Goal: Ask a question

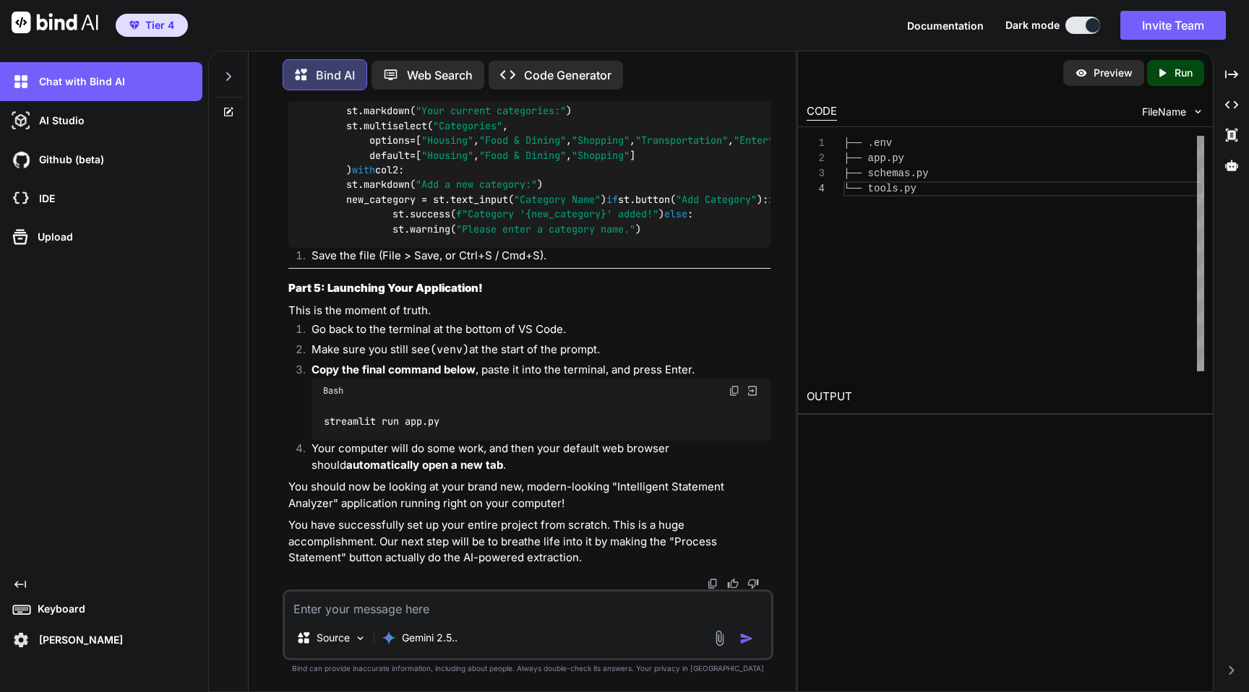
scroll to position [15983, 0]
type textarea "x"
type textarea "wh"
type textarea "x"
type textarea "why"
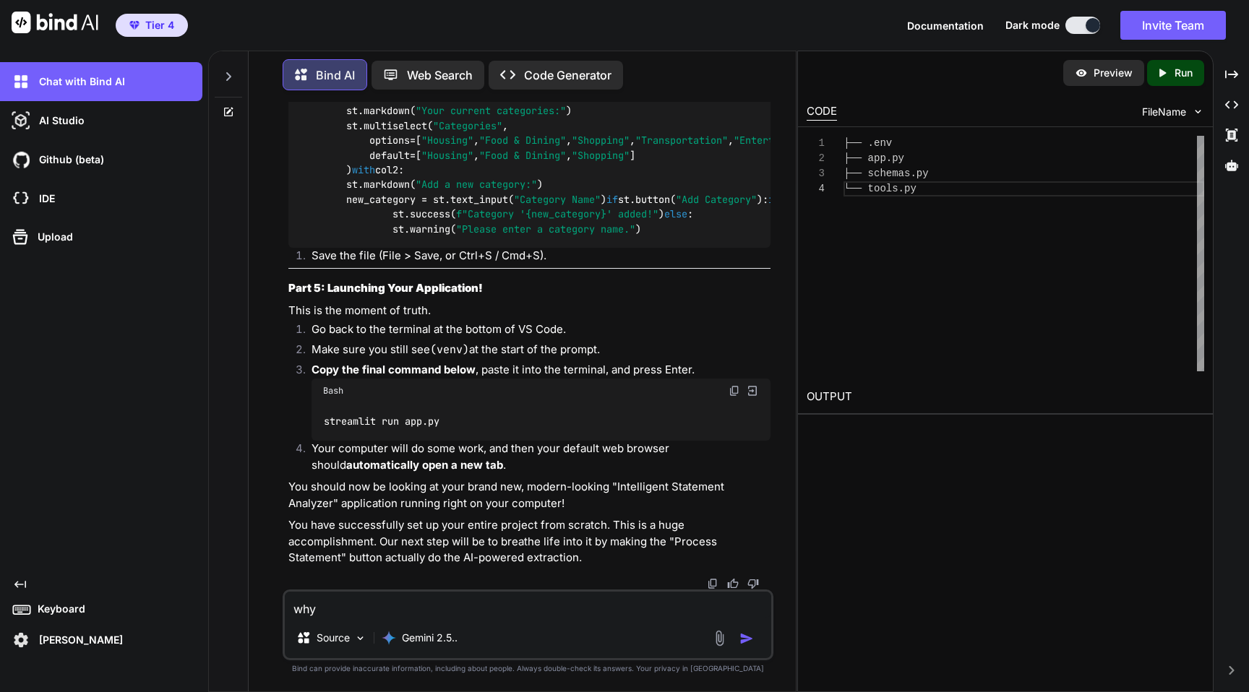
type textarea "x"
type textarea "why"
type textarea "x"
type textarea "why d"
type textarea "x"
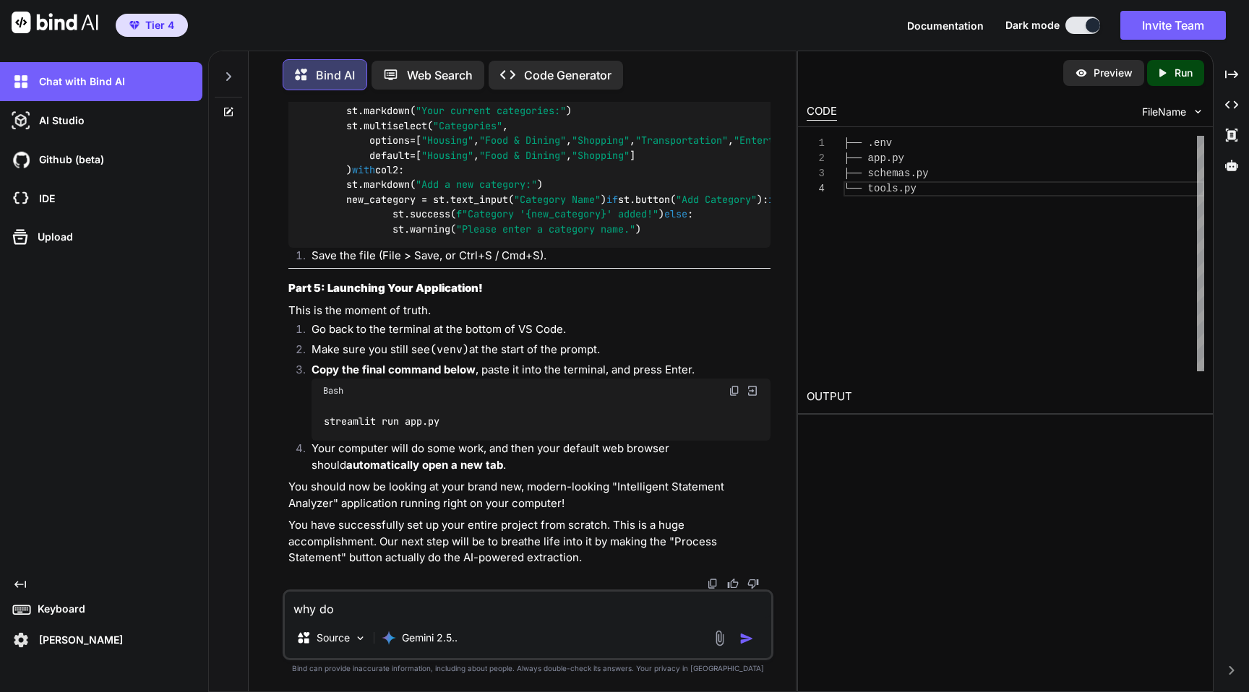
type textarea "why do"
type textarea "x"
type textarea "why do t"
type textarea "x"
type textarea "why do th"
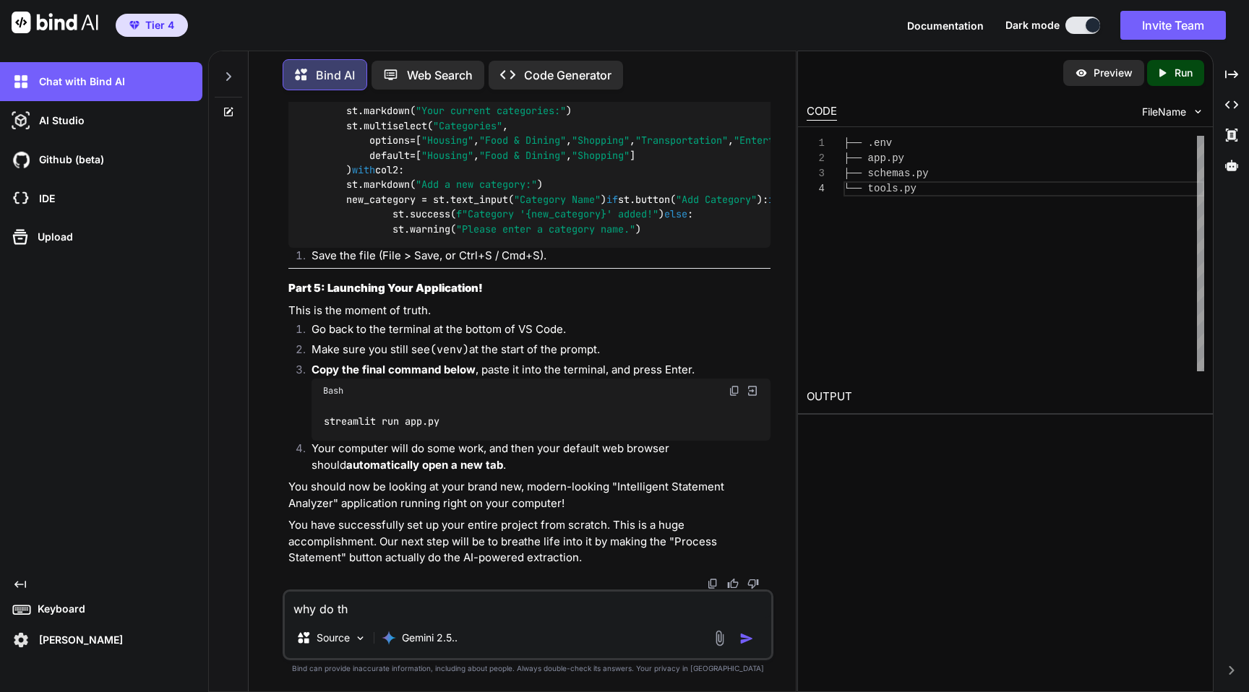
type textarea "x"
type textarea "why do thi"
type textarea "x"
type textarea "why do this"
type textarea "x"
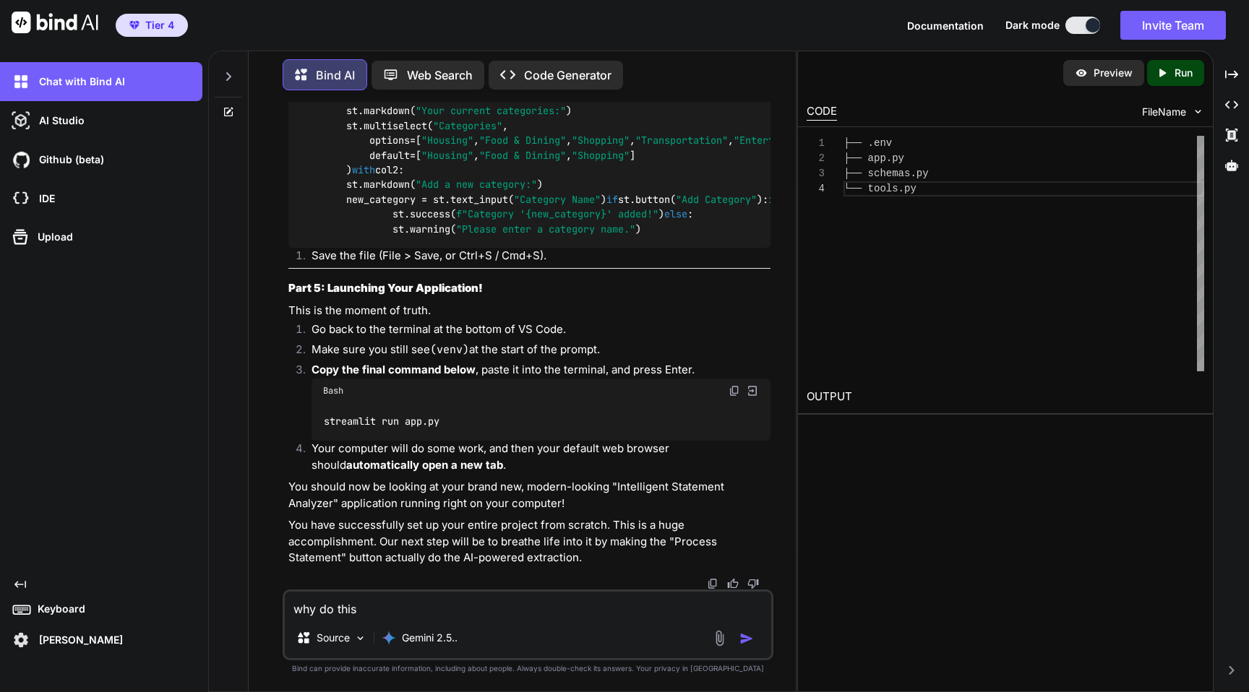
type textarea "why do this"
type textarea "x"
type textarea "why do this i"
type textarea "x"
type textarea "why do this i]"
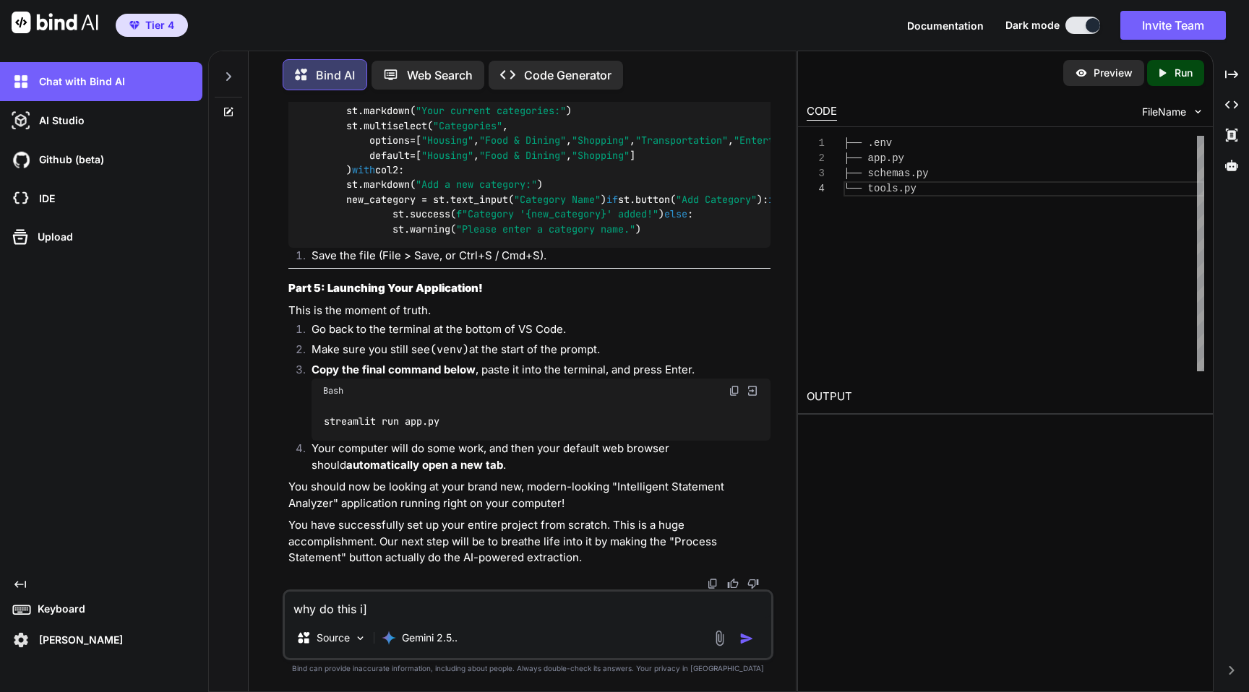
type textarea "x"
type textarea "why do this i"
type textarea "x"
type textarea "why do this"
type textarea "x"
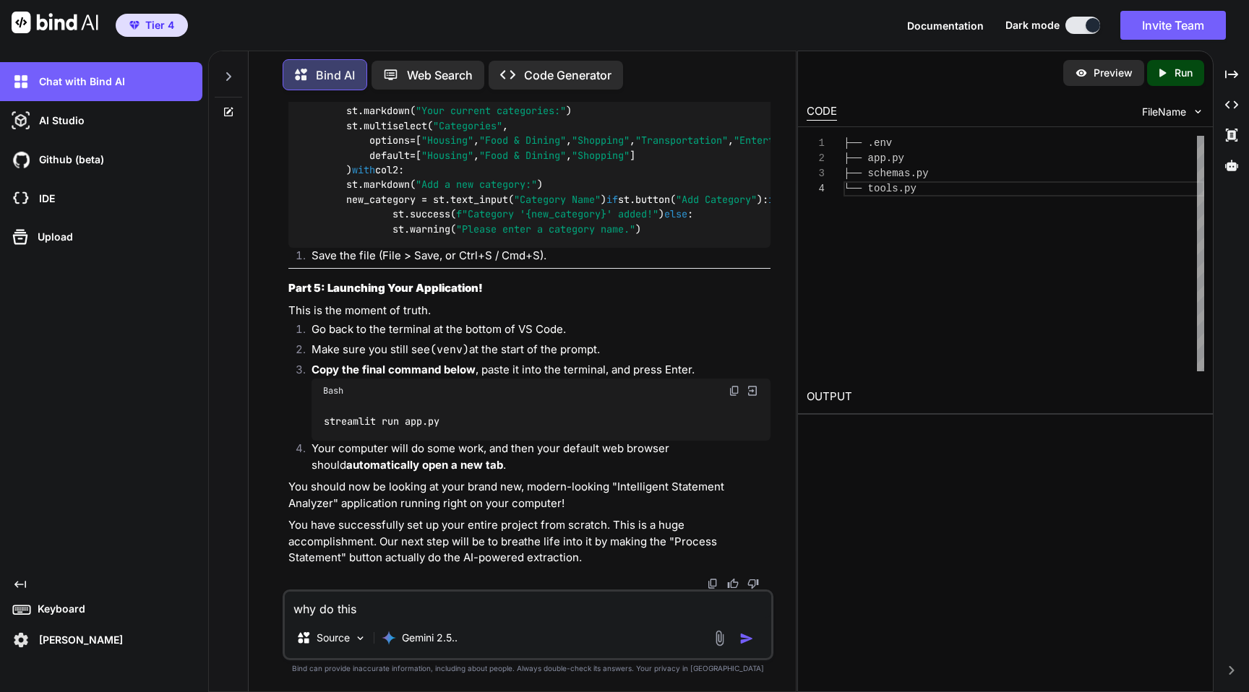
type textarea "why do this o"
type textarea "x"
type textarea "why do this oy"
type textarea "x"
type textarea "why do this oyt"
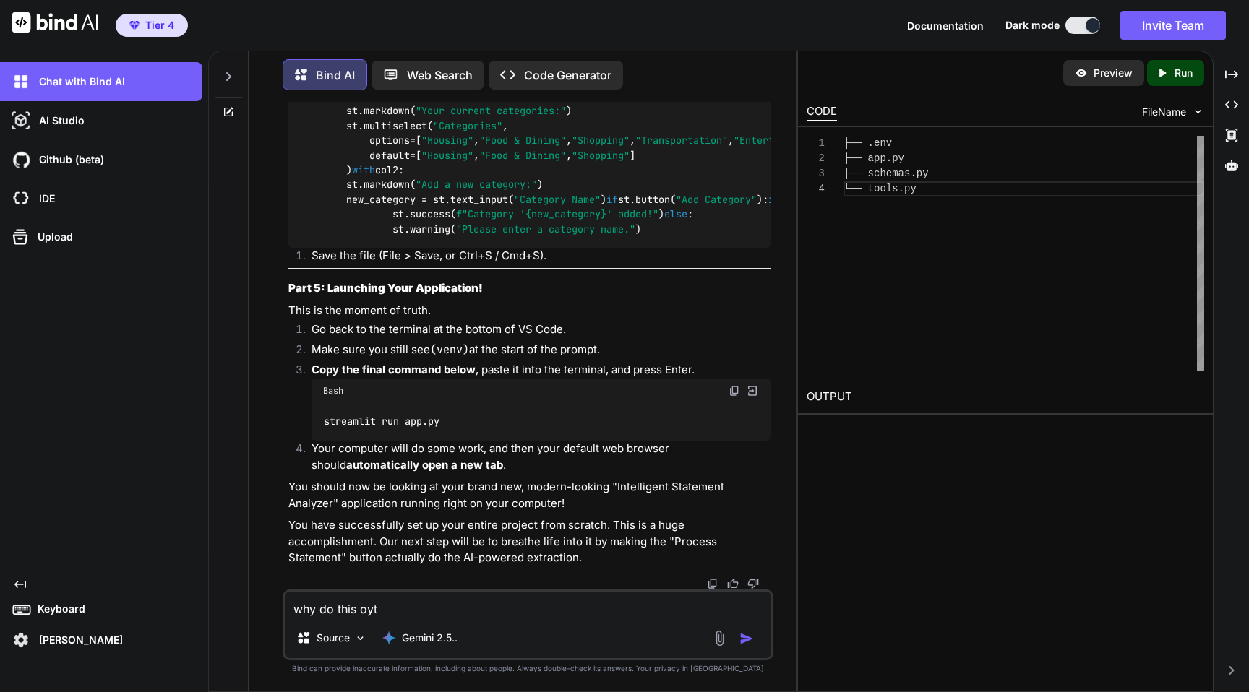
type textarea "x"
type textarea "why do this oyth"
type textarea "x"
type textarea "why do this oytho"
type textarea "x"
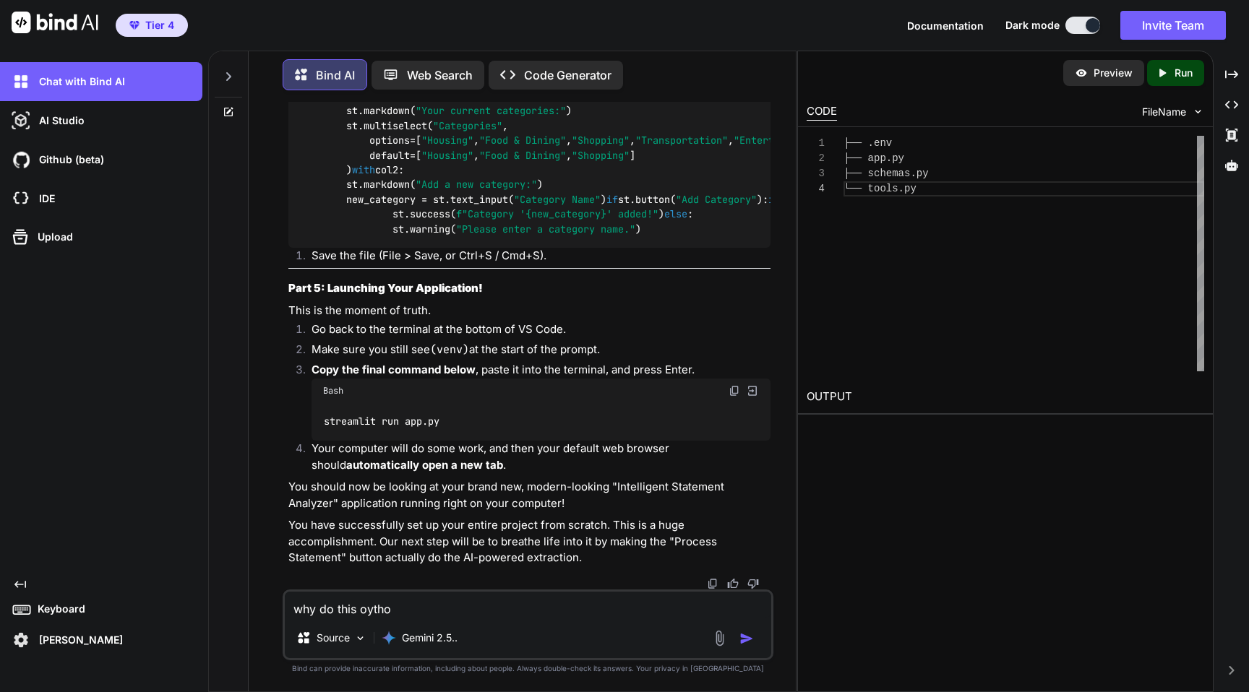
type textarea "why do this oython"
type textarea "x"
type textarea "why do this oython?"
type textarea "x"
type textarea "why do this oython?"
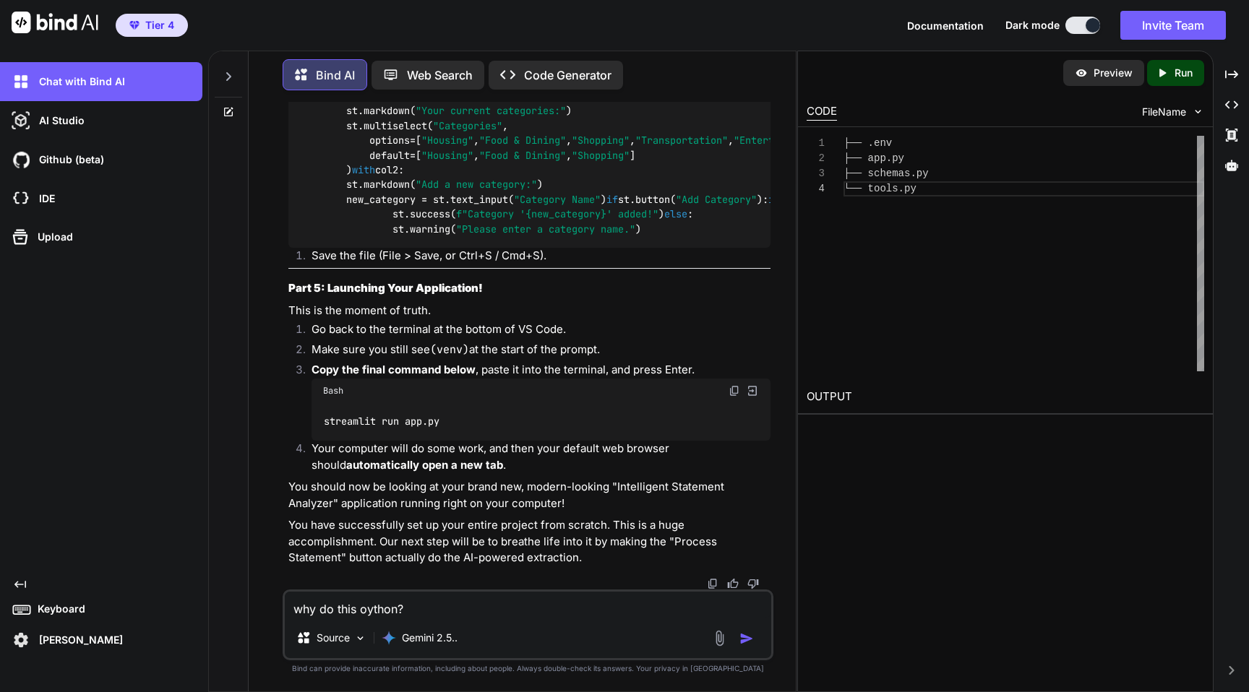
type textarea "x"
type textarea "why do this oython?"
type textarea "x"
type textarea "why do this oython"
type textarea "x"
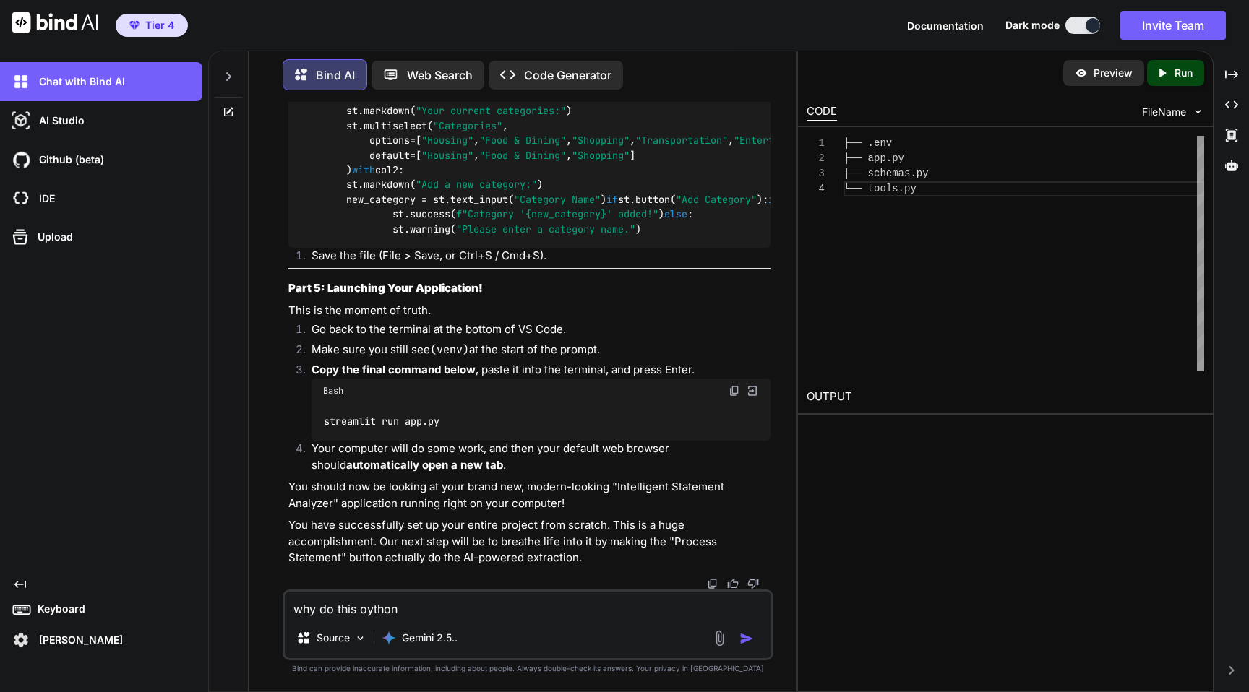
type textarea "why do this oytho"
type textarea "x"
type textarea "why do this oyth"
type textarea "x"
type textarea "why do this oyt"
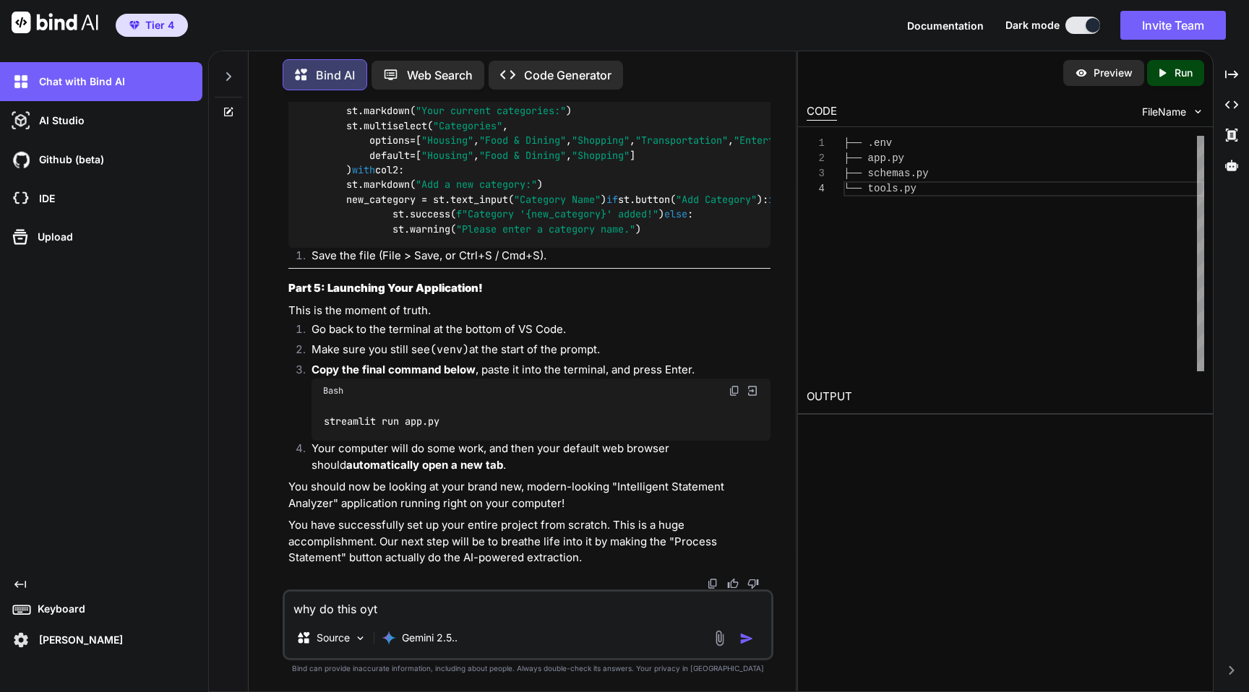
type textarea "x"
type textarea "why do this oy"
type textarea "x"
type textarea "why do this o"
type textarea "x"
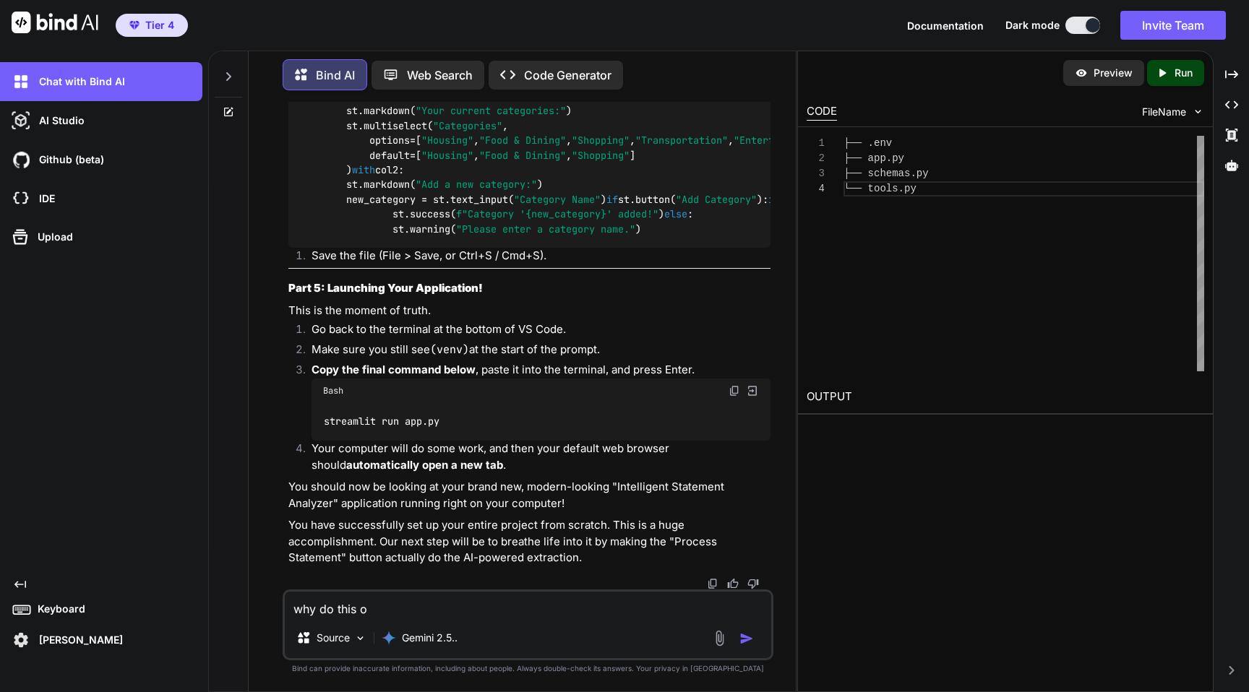
type textarea "why do this"
type textarea "x"
type textarea "why do this"
type textarea "x"
type textarea "why do thi"
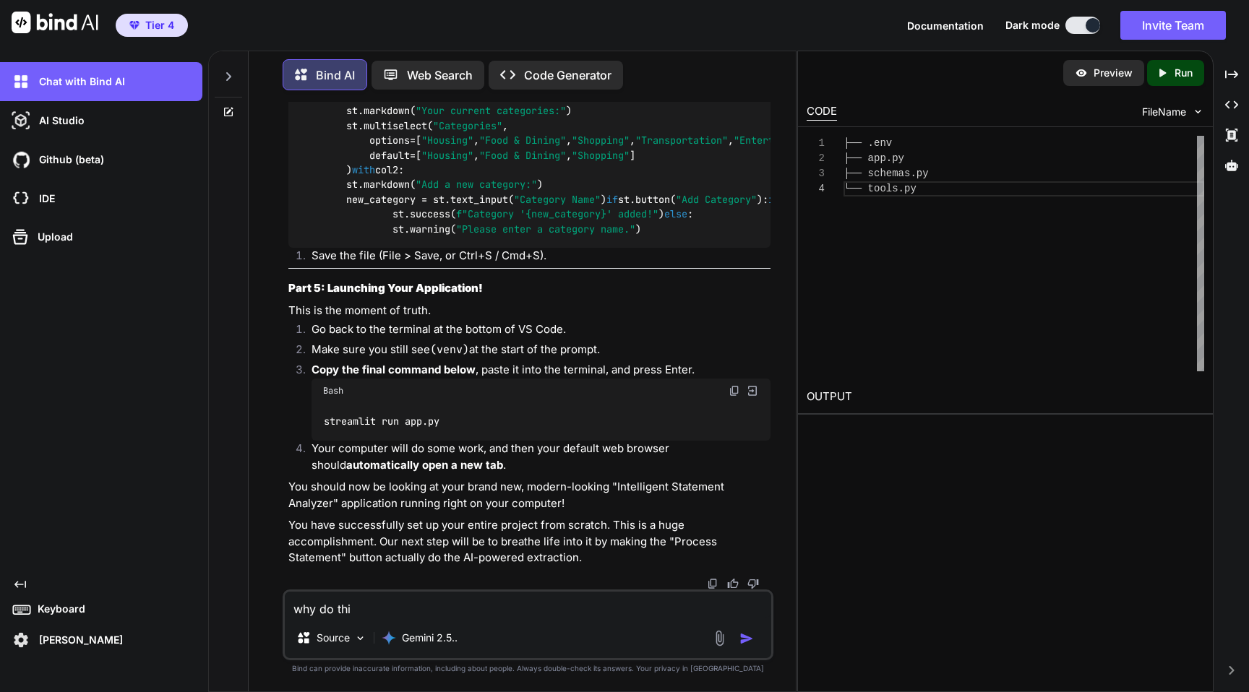
type textarea "x"
type textarea "why do th"
type textarea "x"
type textarea "why do t"
type textarea "x"
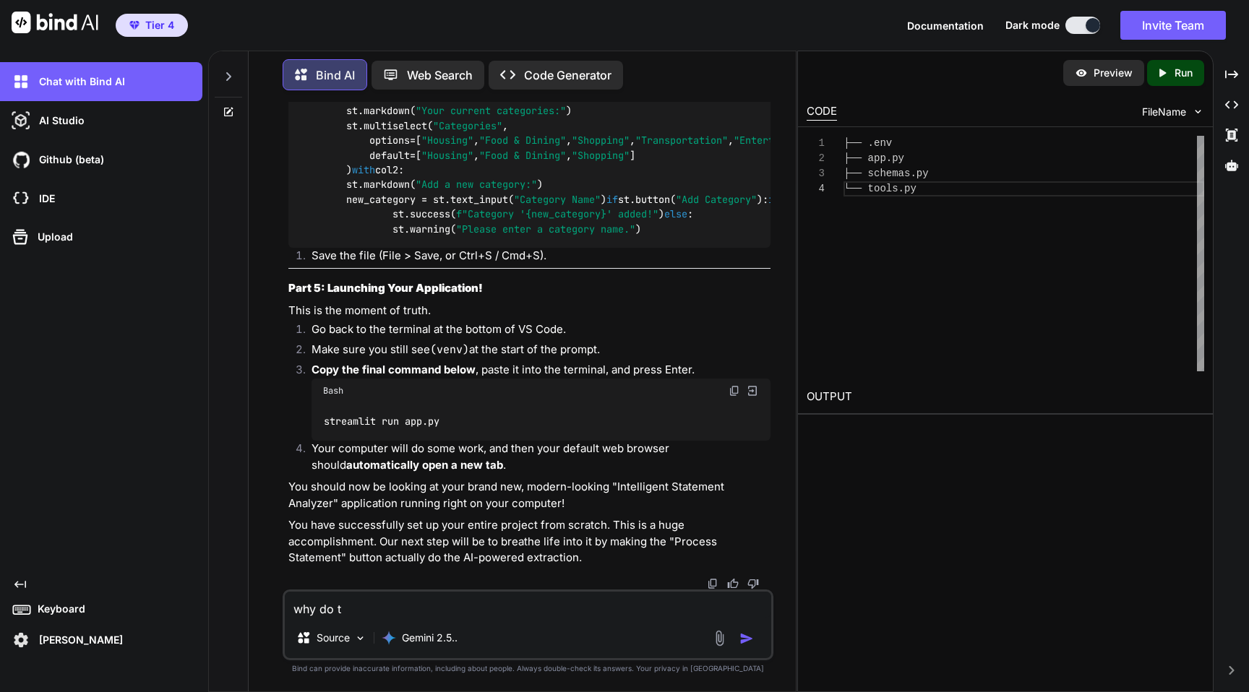
type textarea "why do"
type textarea "x"
type textarea "why do"
type textarea "x"
type textarea "why d"
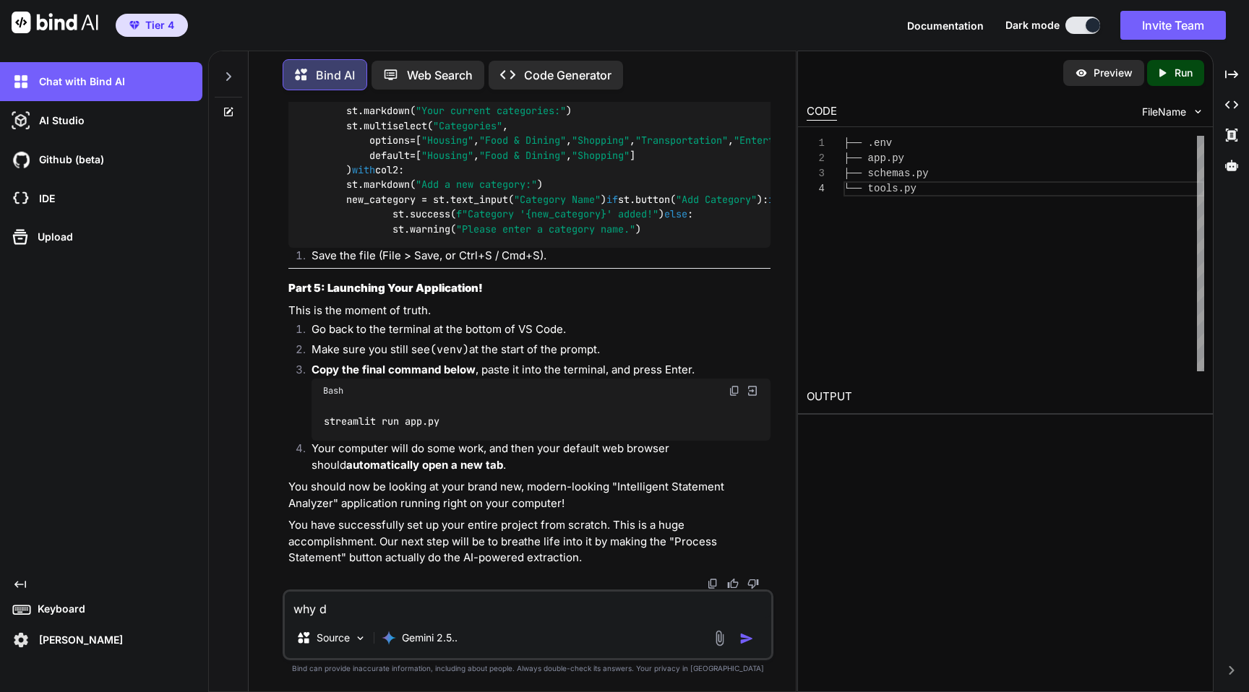
type textarea "x"
type textarea "why"
type textarea "x"
type textarea "why"
type textarea "x"
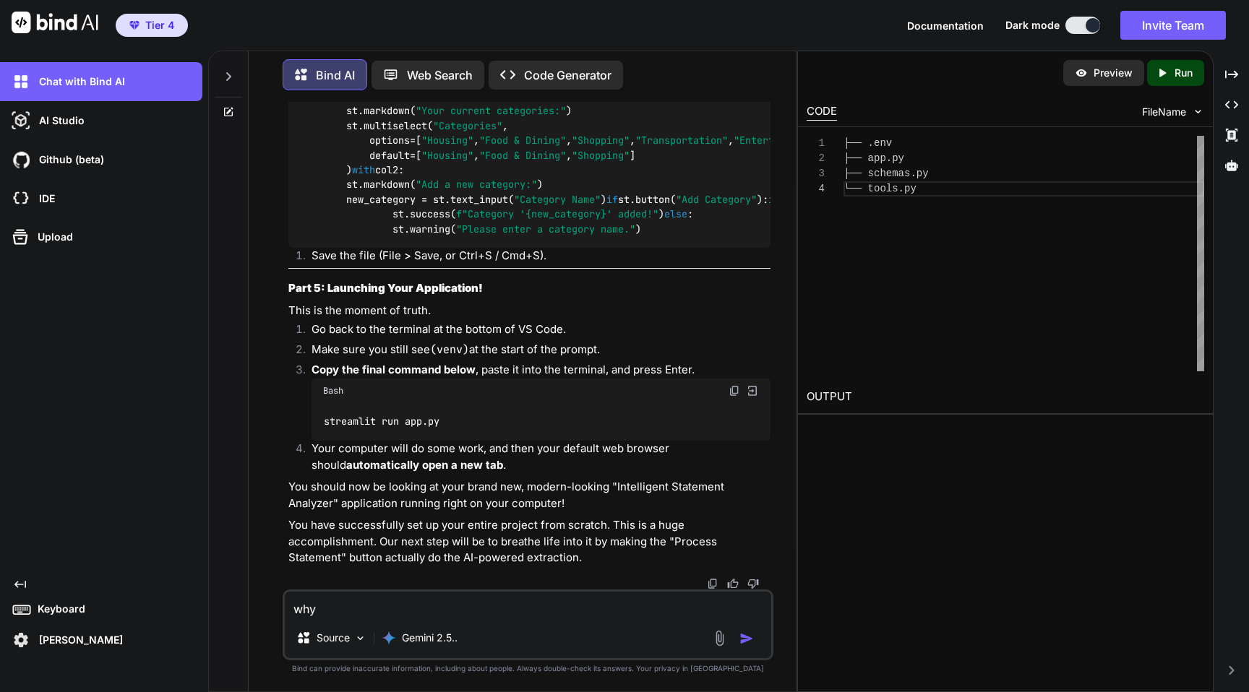
type textarea "wh"
type textarea "x"
type textarea "w"
type textarea "x"
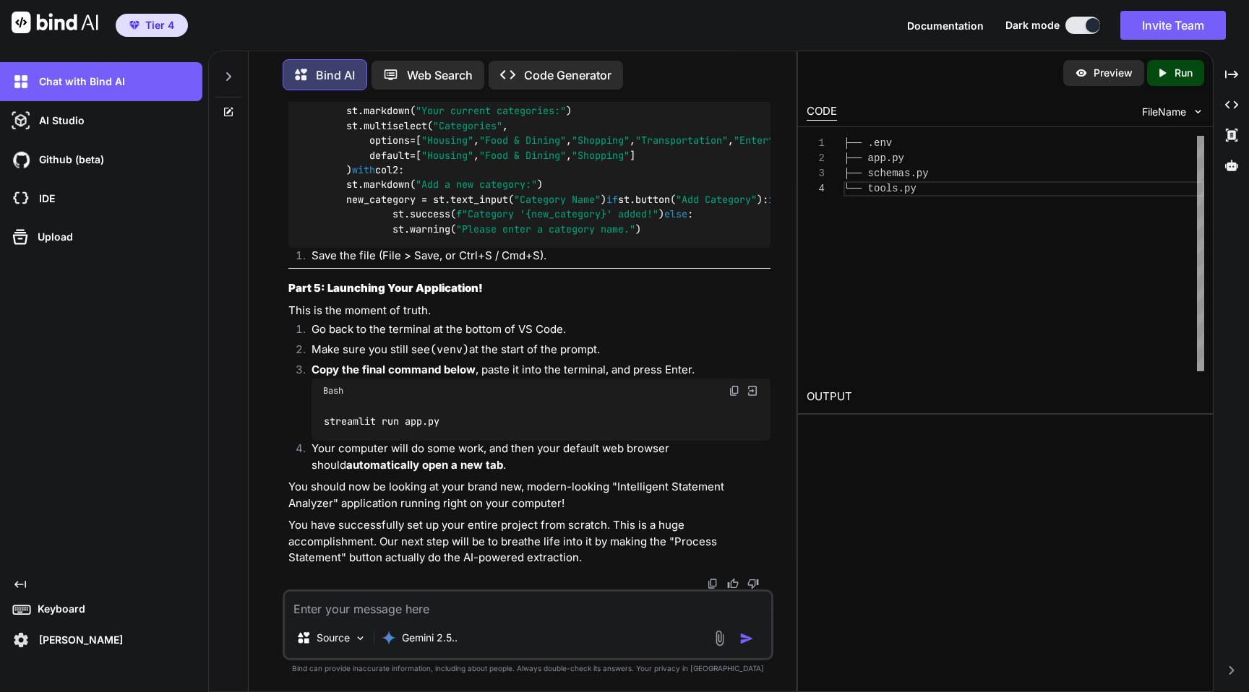
type textarea "i"
type textarea "x"
type textarea "i"
type textarea "x"
type textarea "i h"
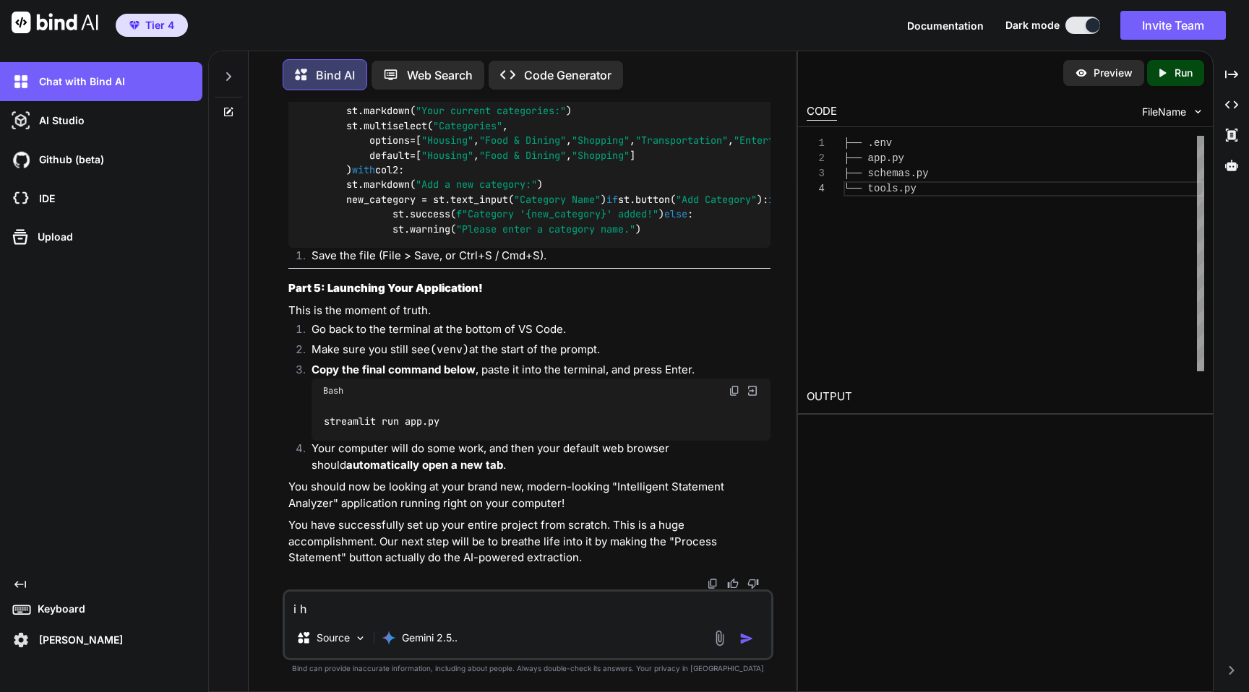
type textarea "x"
type textarea "i ha"
type textarea "x"
type textarea "i hav"
type textarea "x"
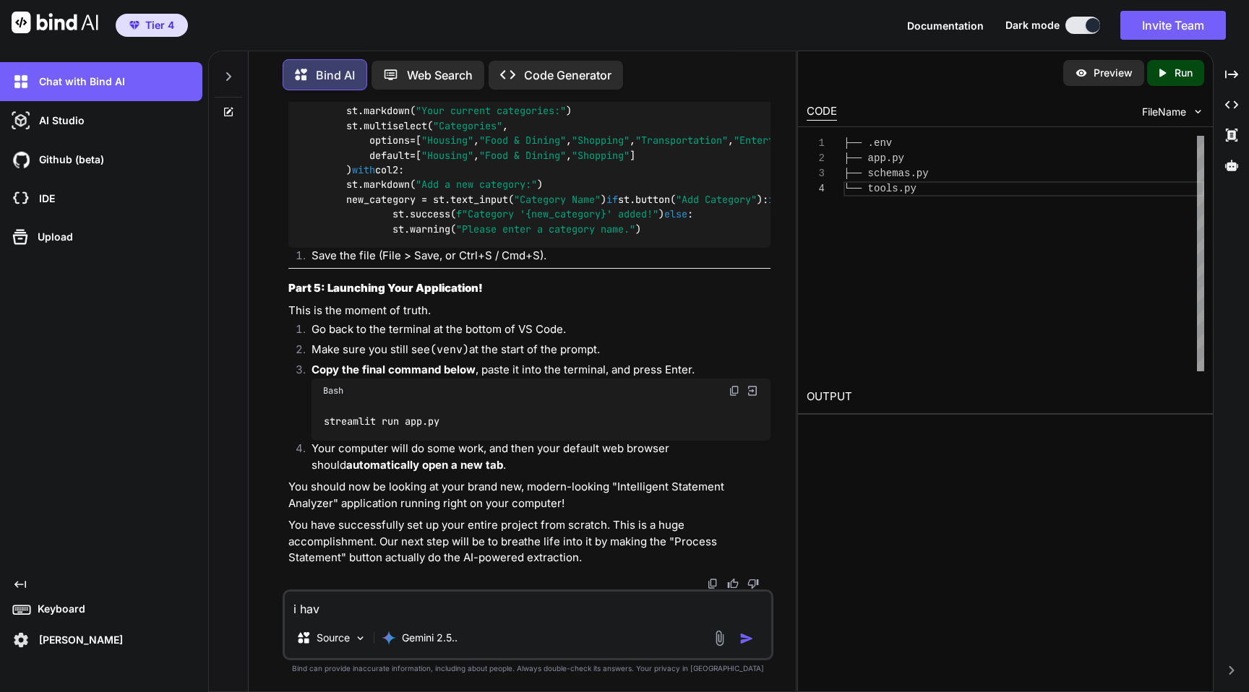
type textarea "i have"
type textarea "x"
type textarea "i have"
type textarea "x"
type textarea "i have a"
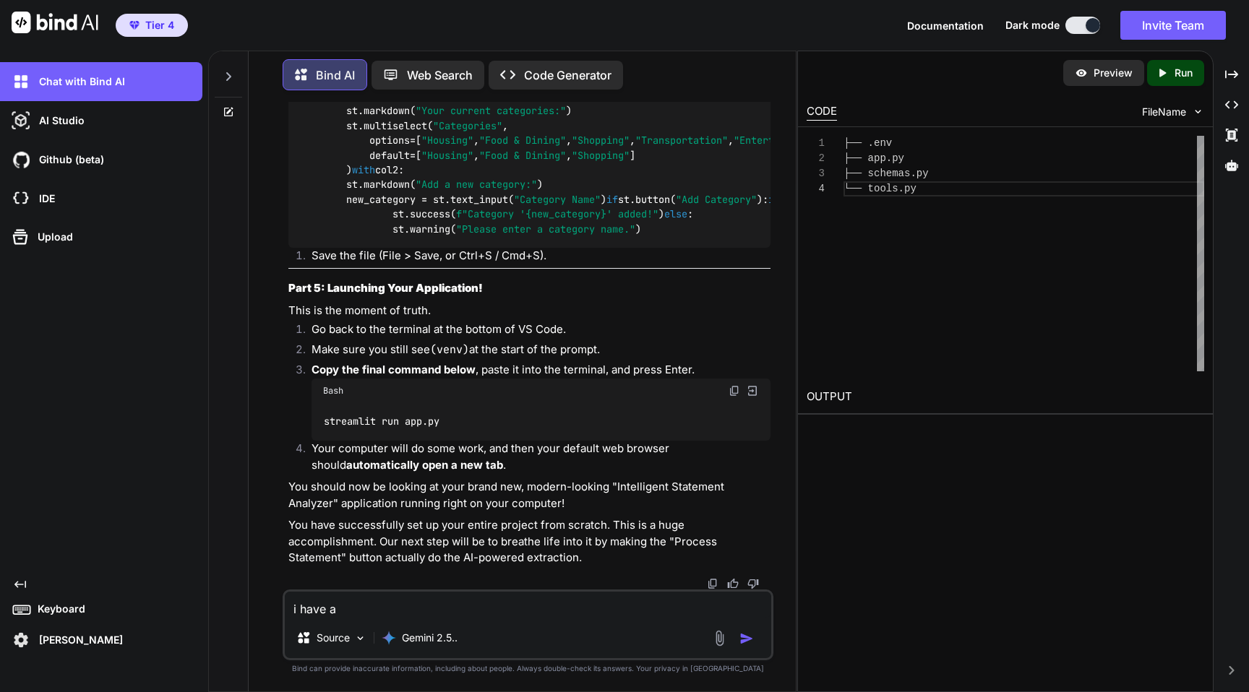
type textarea "x"
type textarea "i have a"
type textarea "x"
type textarea "i have a h"
type textarea "x"
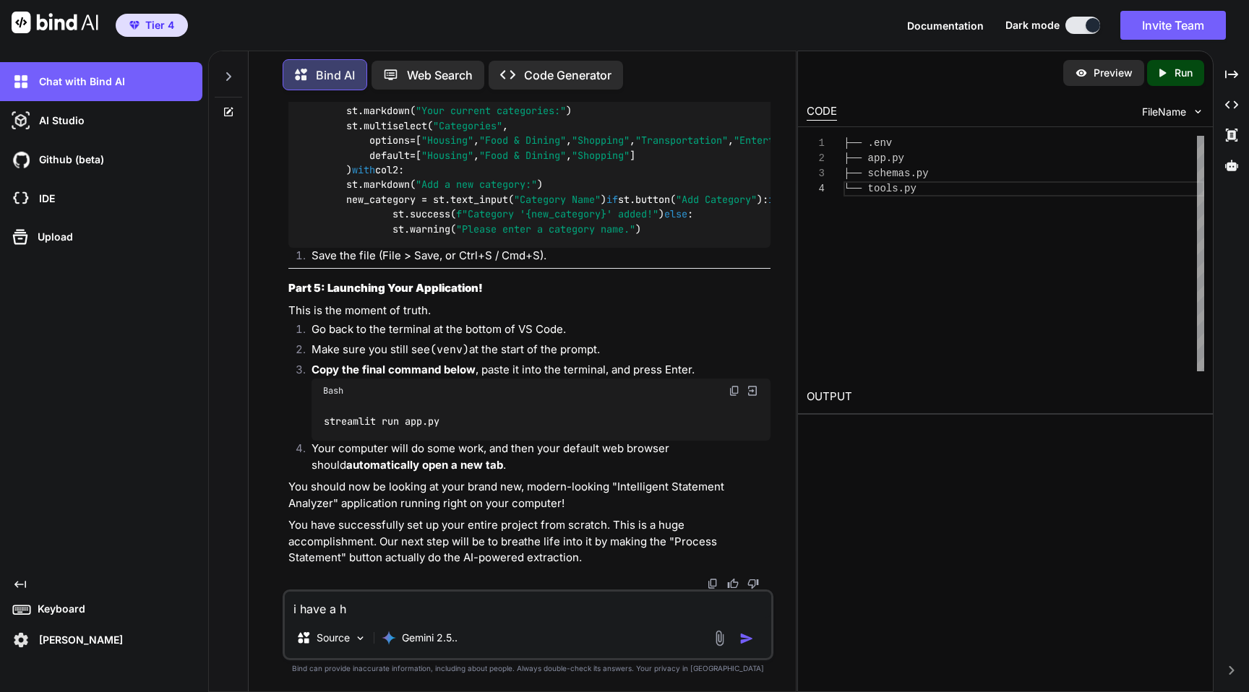
type textarea "i have a ho"
type textarea "x"
type textarea "i have a hos"
type textarea "x"
type textarea "i have a host"
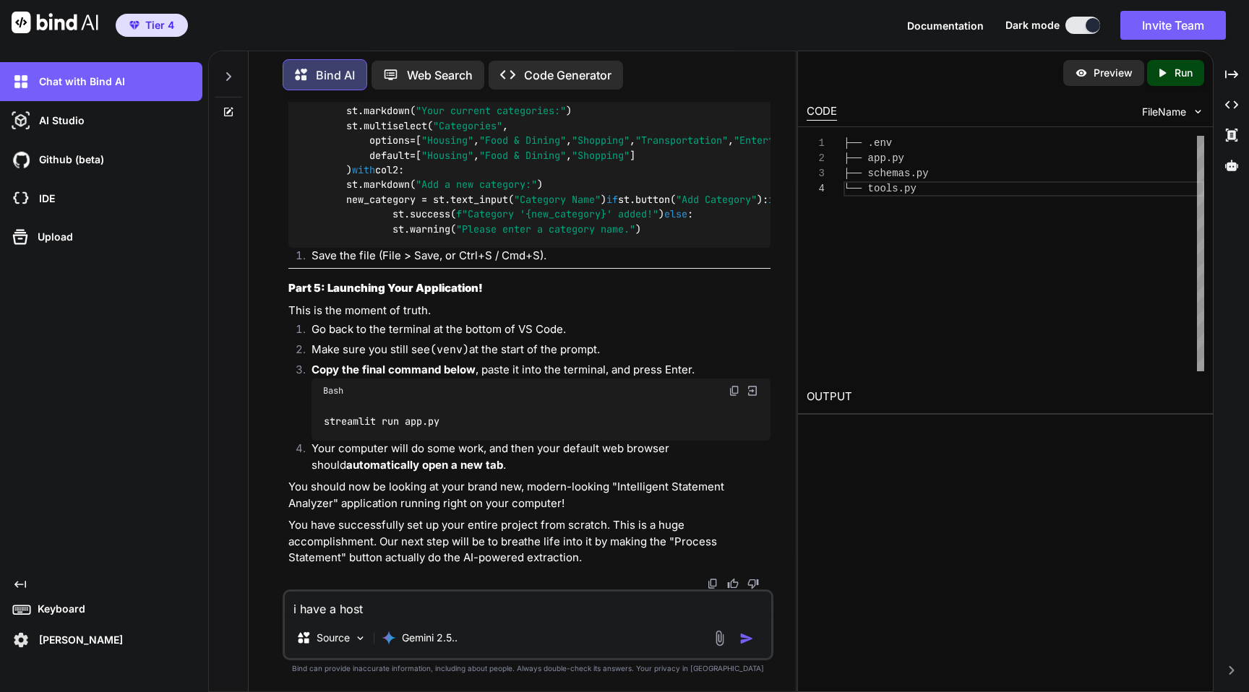
type textarea "x"
type textarea "i have a hosti"
type textarea "x"
type textarea "i have a hostin"
type textarea "x"
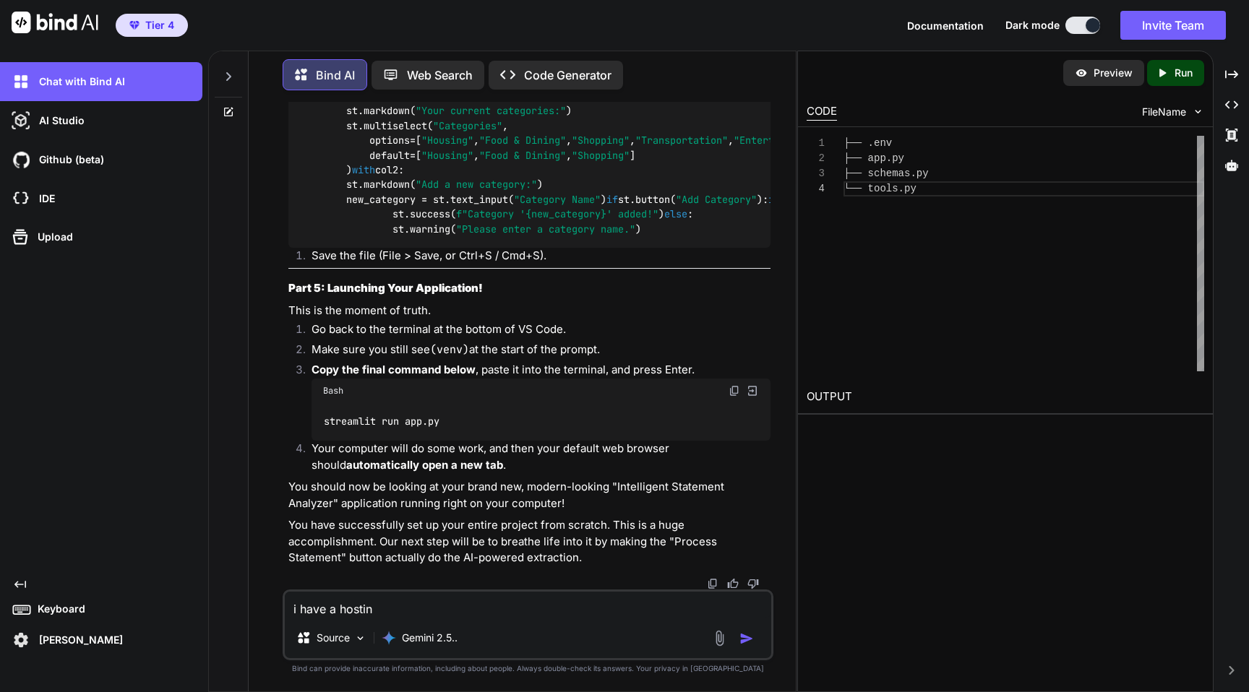
type textarea "i have a hosting"
type textarea "x"
type textarea "i have a hosting"
type textarea "x"
type textarea "i have a hosting s"
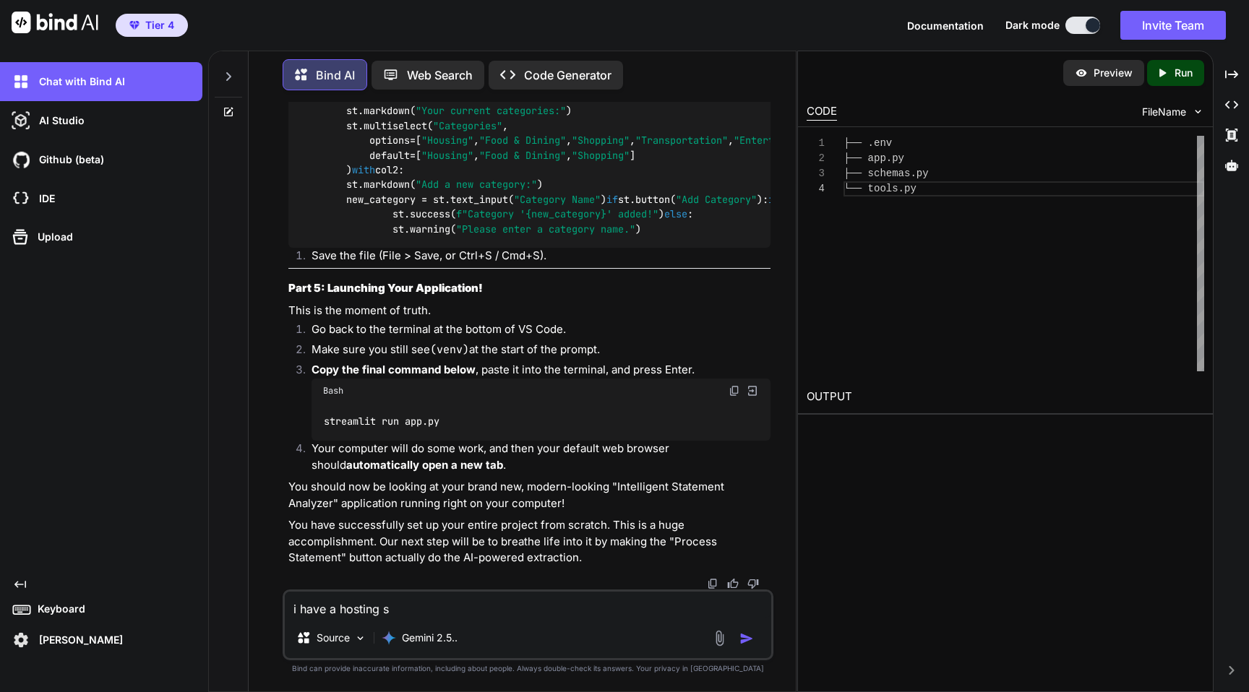
type textarea "x"
type textarea "i have a hosting se"
type textarea "x"
type textarea "i have a hosting ser"
type textarea "x"
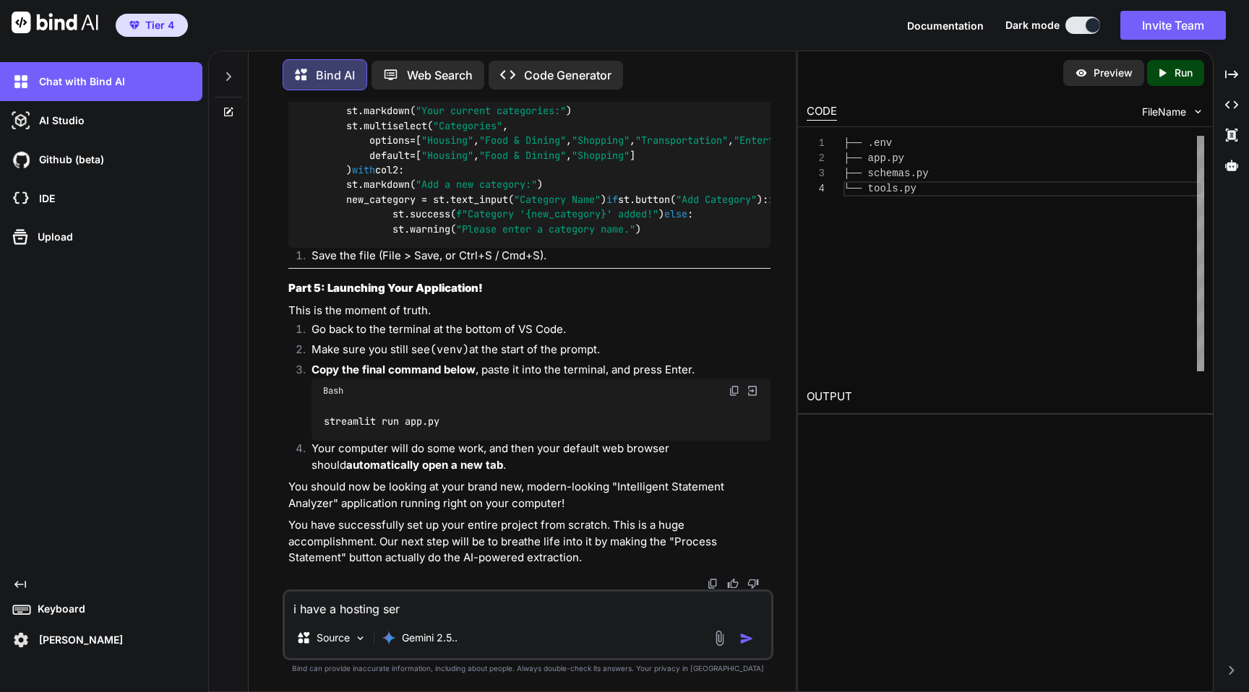
type textarea "i have a hosting serv"
type textarea "x"
type textarea "i have a hosting servi"
type textarea "x"
type textarea "i have a hosting servic"
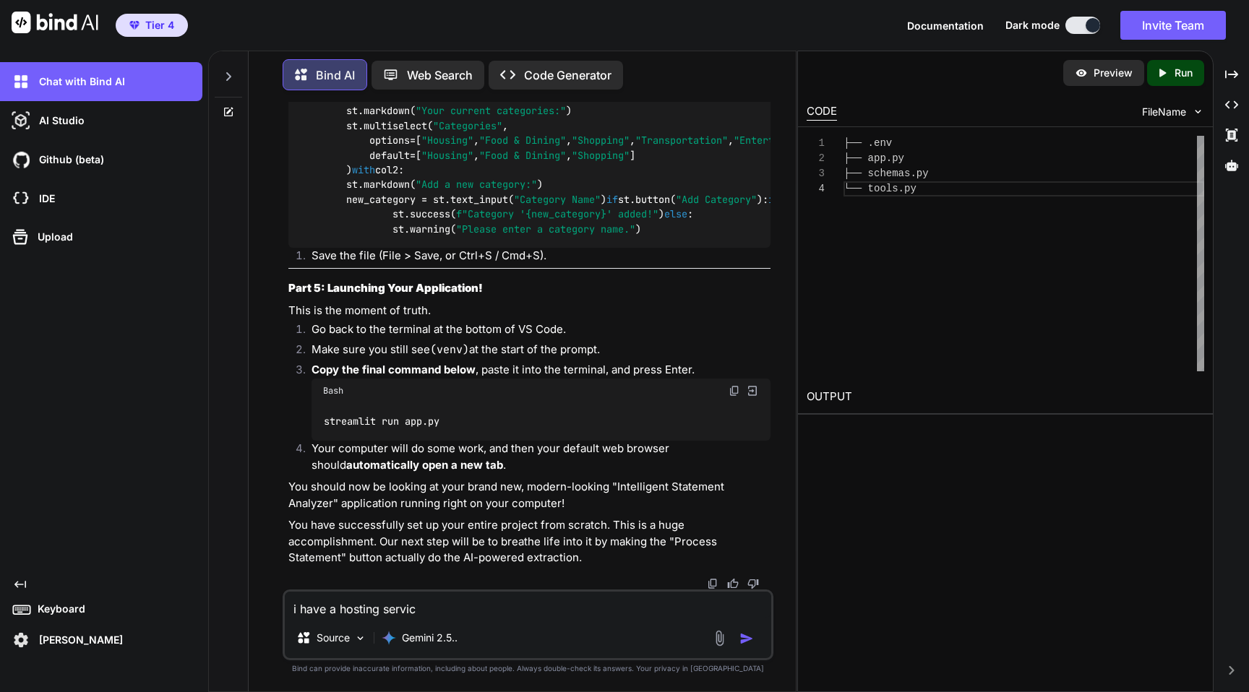
type textarea "x"
type textarea "i have a hosting service"
type textarea "x"
type textarea "i have a hosting service"
type textarea "x"
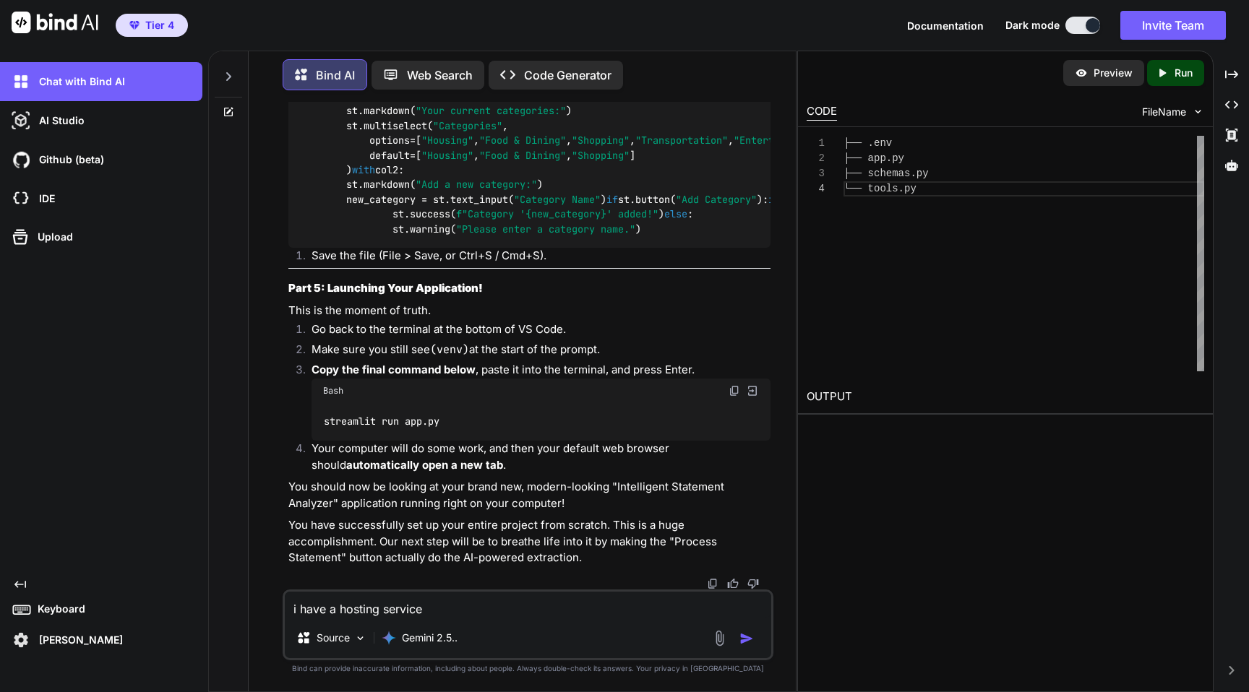
type textarea "i have a hosting service w"
type textarea "x"
type textarea "i have a hosting service wi"
type textarea "x"
type textarea "i have a hosting service wit"
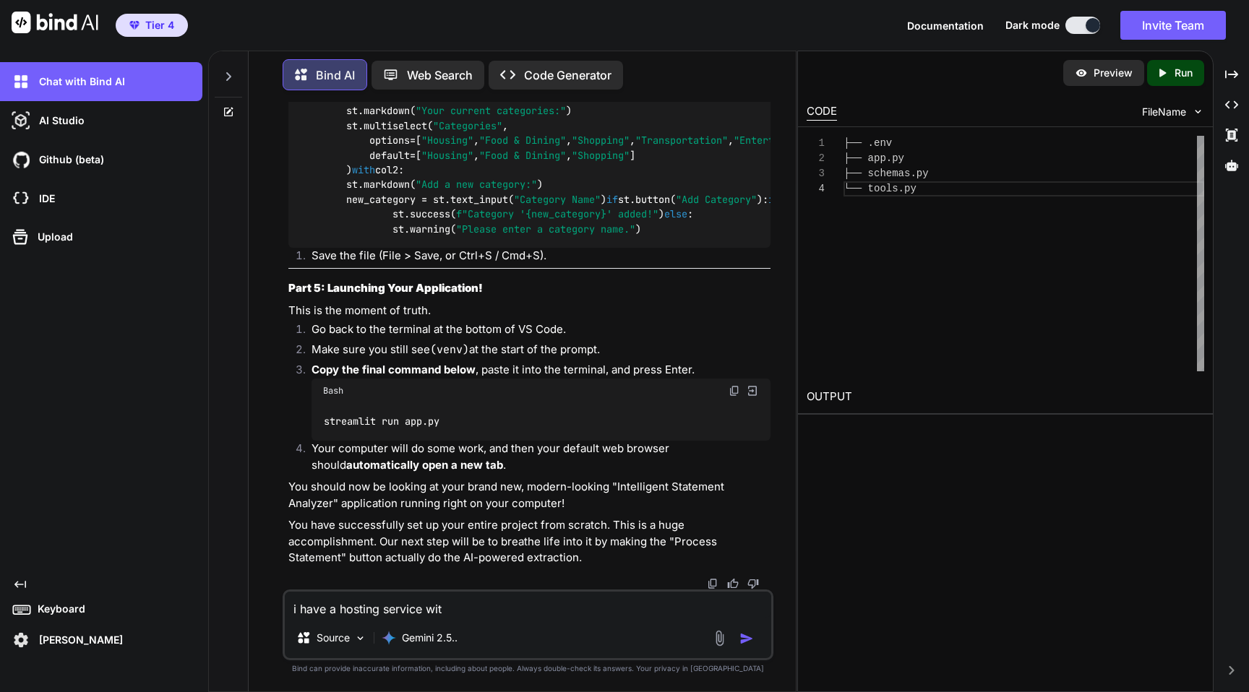
type textarea "x"
type textarea "i have a hosting service with"
type textarea "x"
type textarea "i have a hosting service with"
type textarea "x"
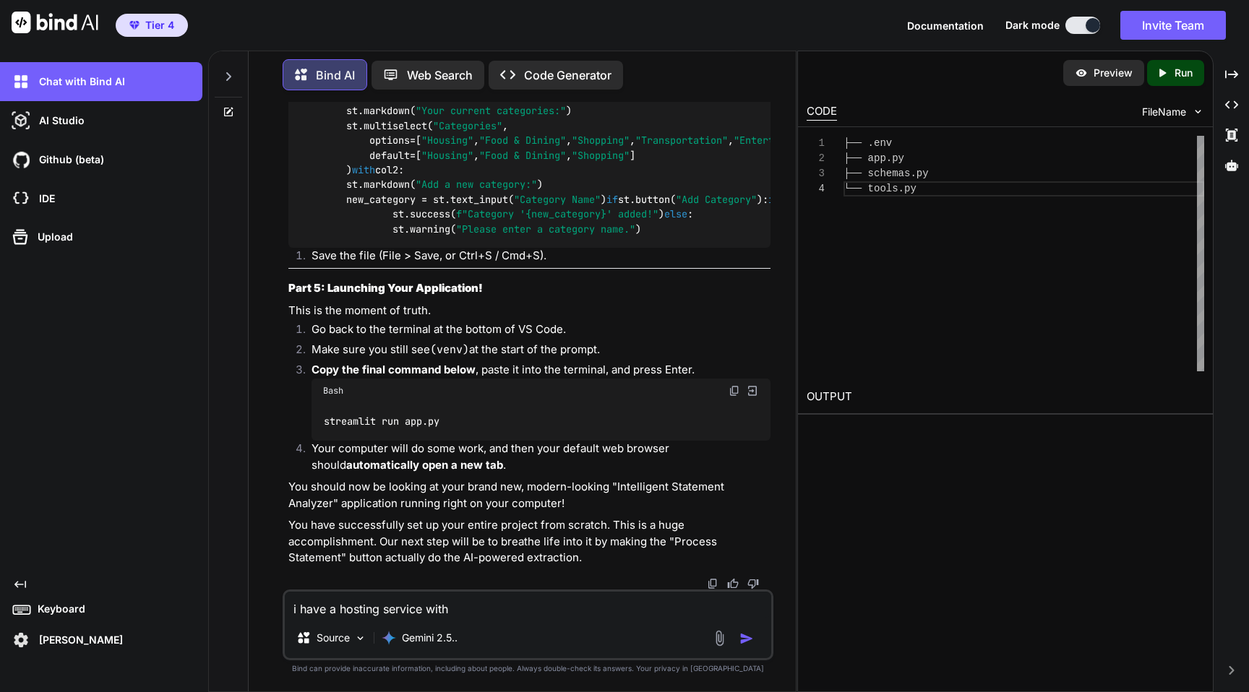
type textarea "i have a hosting service with h"
type textarea "x"
type textarea "i have a hosting service with ho"
type textarea "x"
type textarea "i have a hosting service with hos"
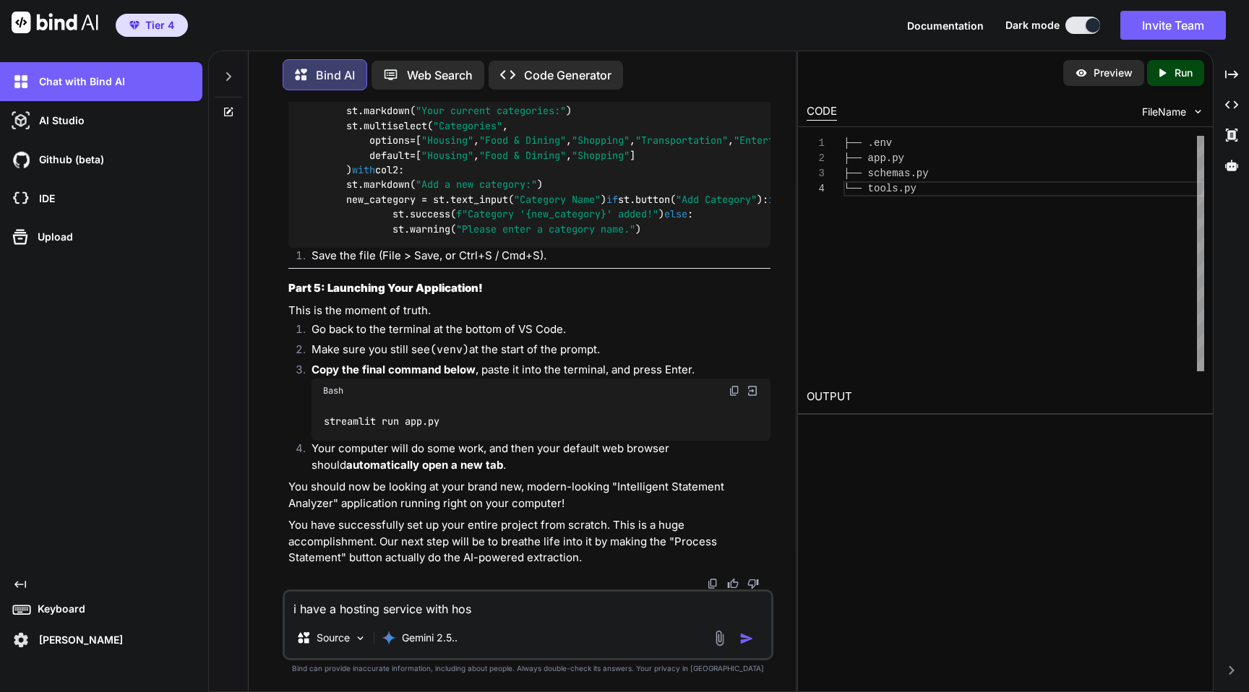
type textarea "x"
type textarea "i have a hosting service with host"
type textarea "x"
type textarea "i have a hosting service with hosti"
type textarea "x"
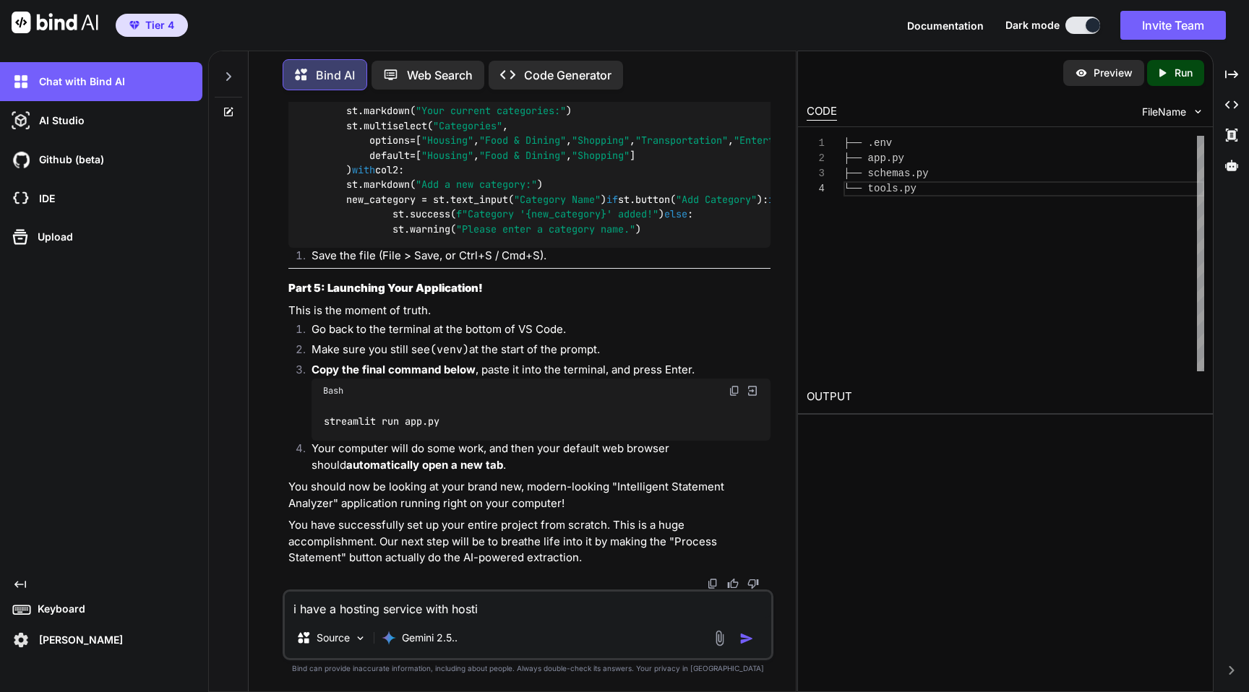
type textarea "i have a hosting service with hostin"
type textarea "x"
type textarea "i have a hosting service with hosting"
type textarea "x"
type textarea "i have a hosting service with hostinge"
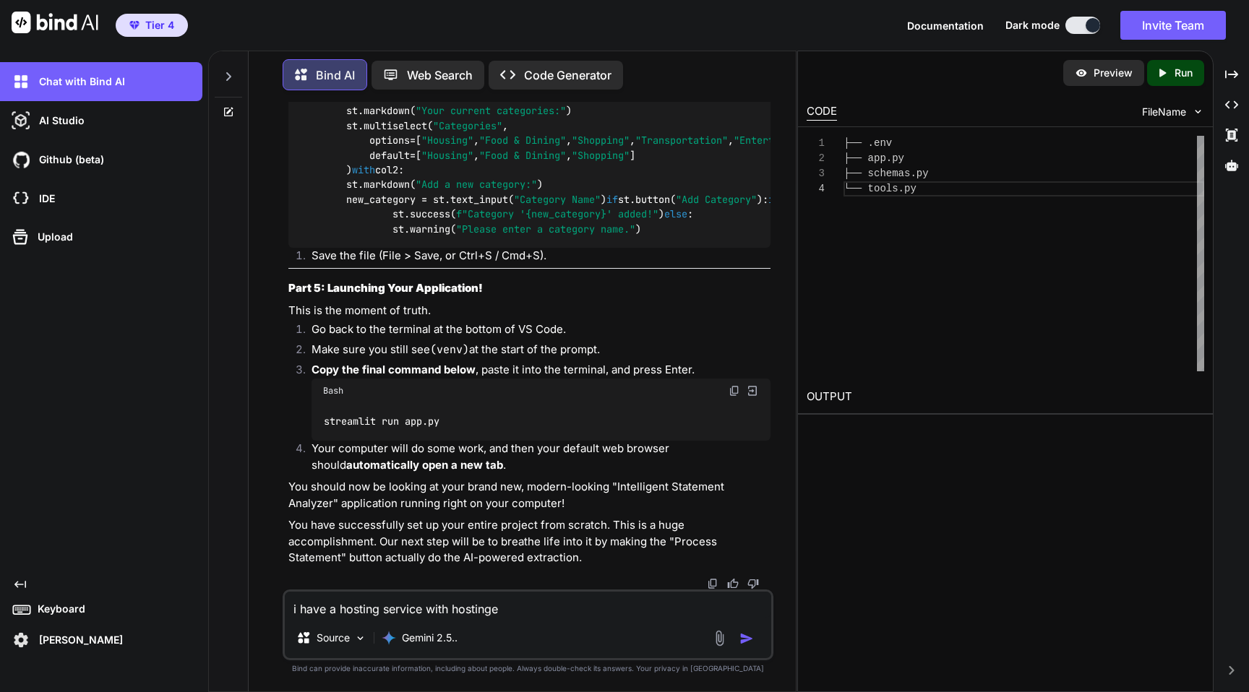
type textarea "x"
type textarea "i have a hosting service with hostinger"
type textarea "x"
type textarea "i have a hosting service with hostinger,"
type textarea "x"
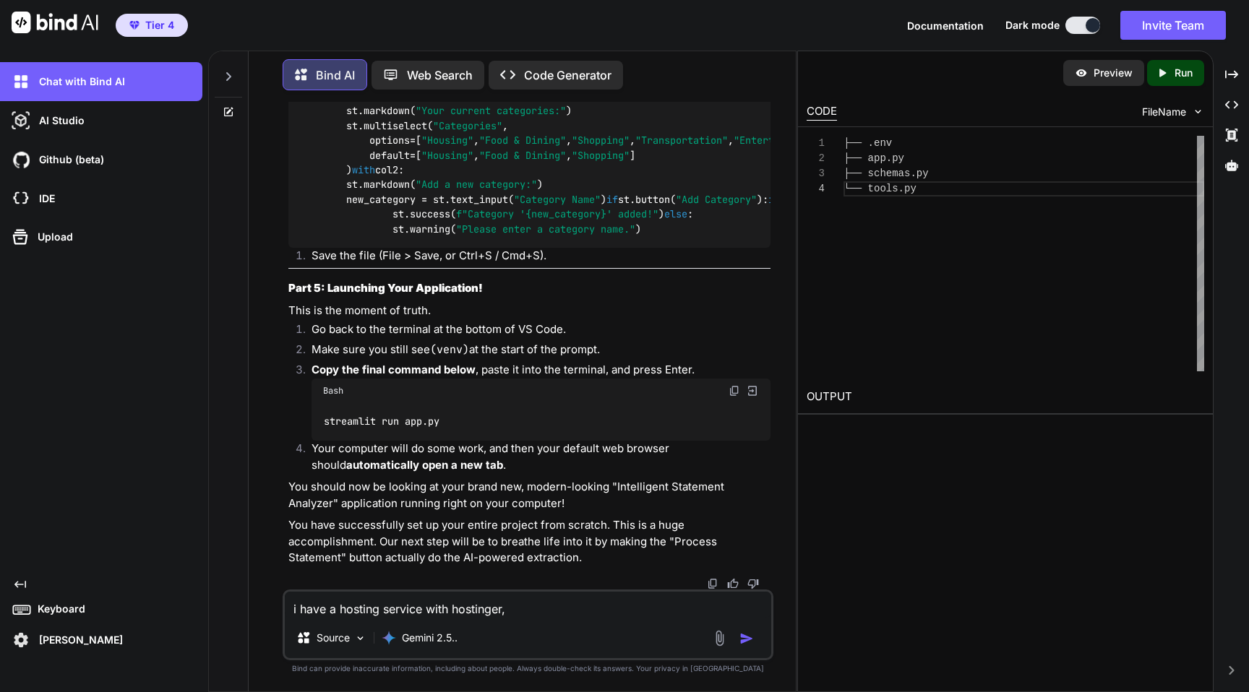
type textarea "i have a hosting service with hostinger, a"
type textarea "x"
type textarea "i have a hosting service with hostinger, and"
type textarea "x"
type textarea "i have a hosting service with hostinger, an"
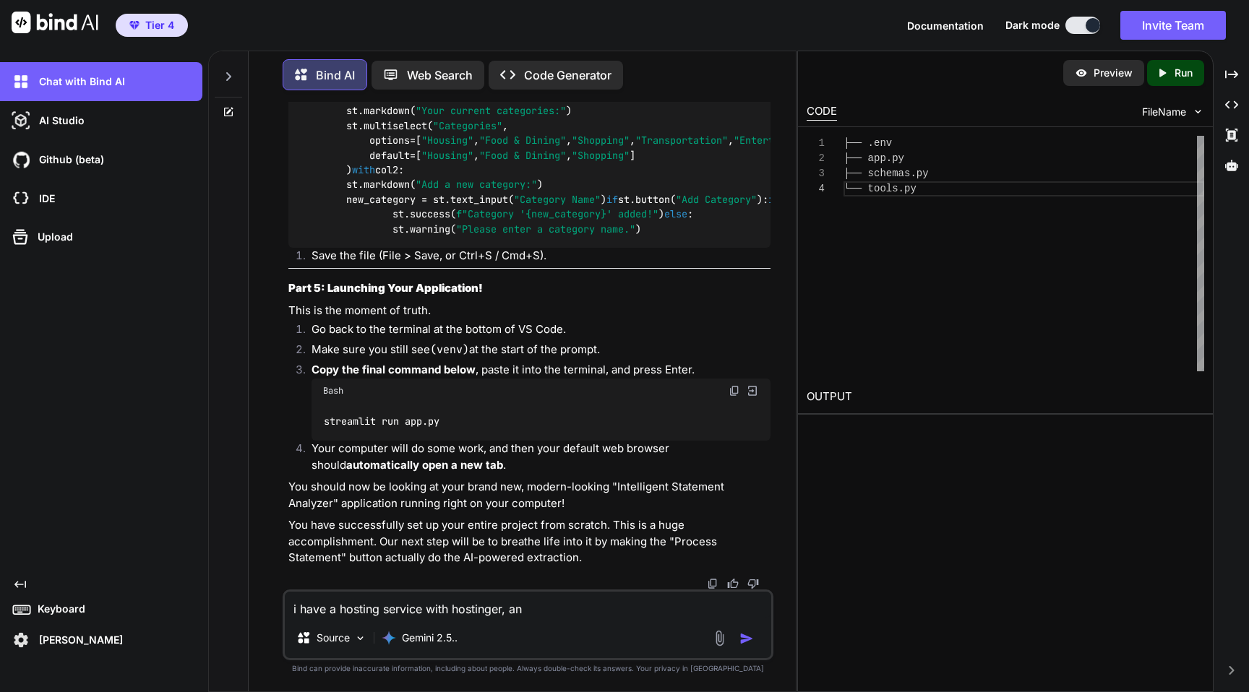
type textarea "x"
type textarea "i have a hosting service with hostinger, a"
type textarea "x"
type textarea "i have a hosting service with hostinger,"
type textarea "x"
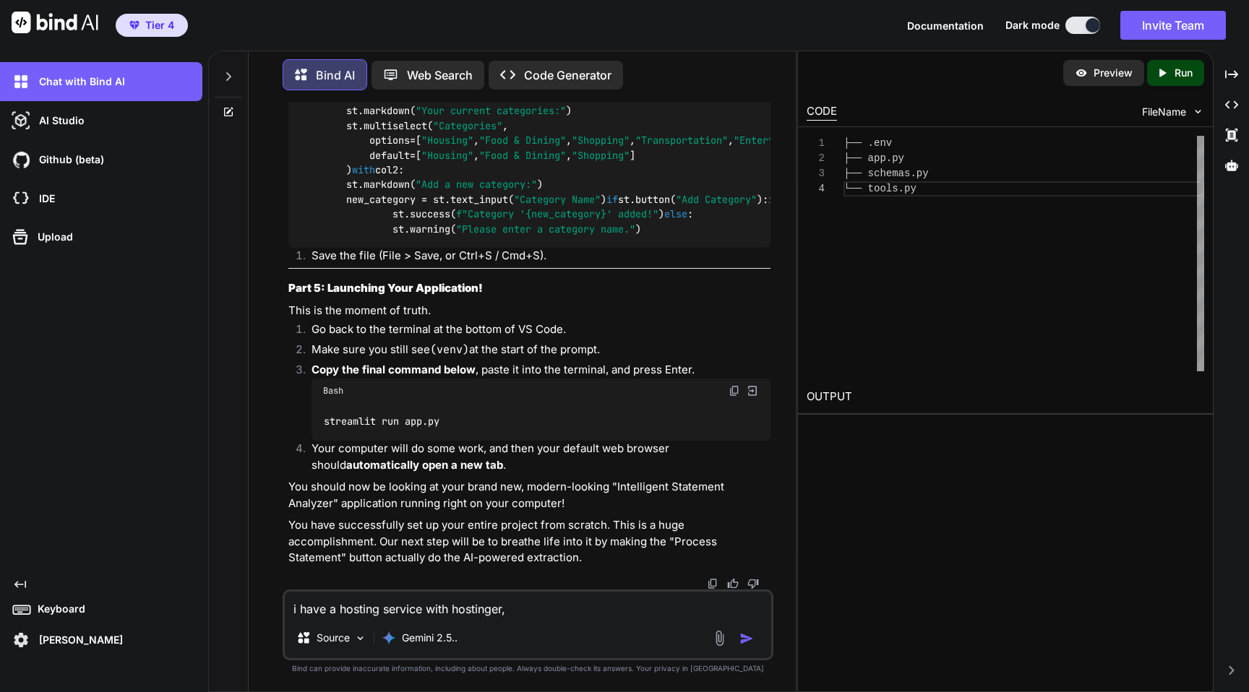
type textarea "i have a hosting service with hostinger, d"
type textarea "x"
type textarea "i have a hosting service with hostinger, dou"
type textarea "x"
type textarea "i have a hosting service with hostinger, doul"
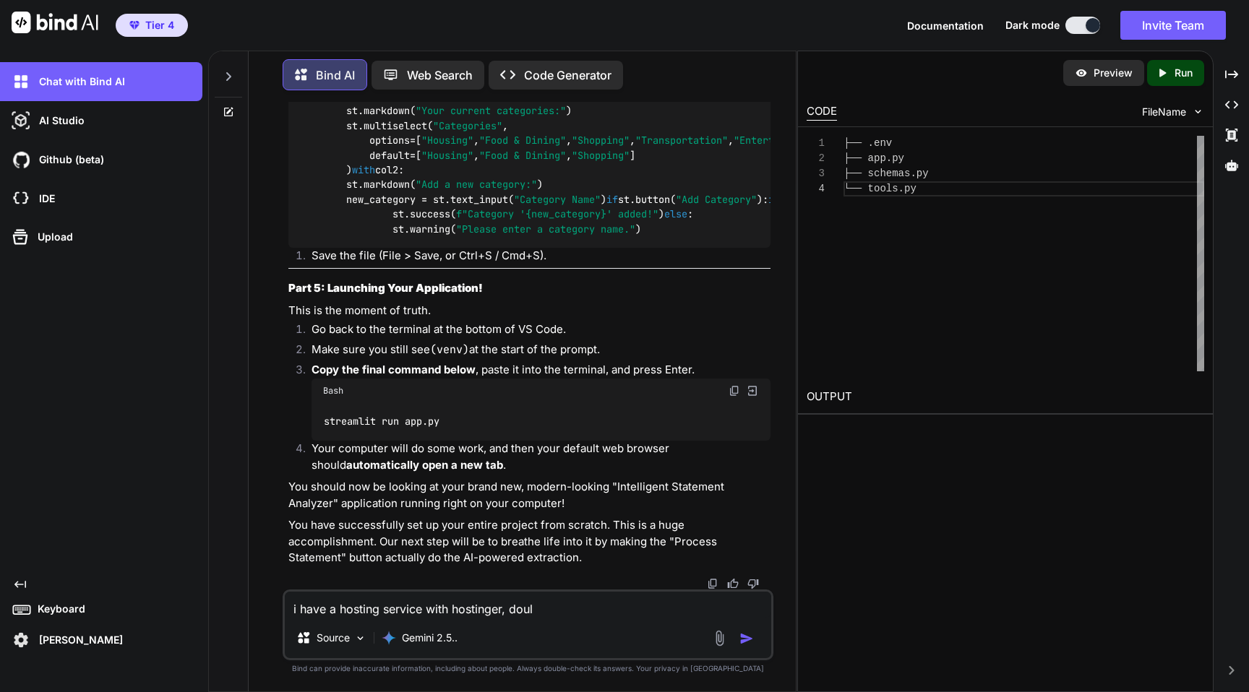
type textarea "x"
type textarea "i have a hosting service with hostinger, dould"
type textarea "x"
type textarea "i have a hosting service with hostinger, dould"
type textarea "x"
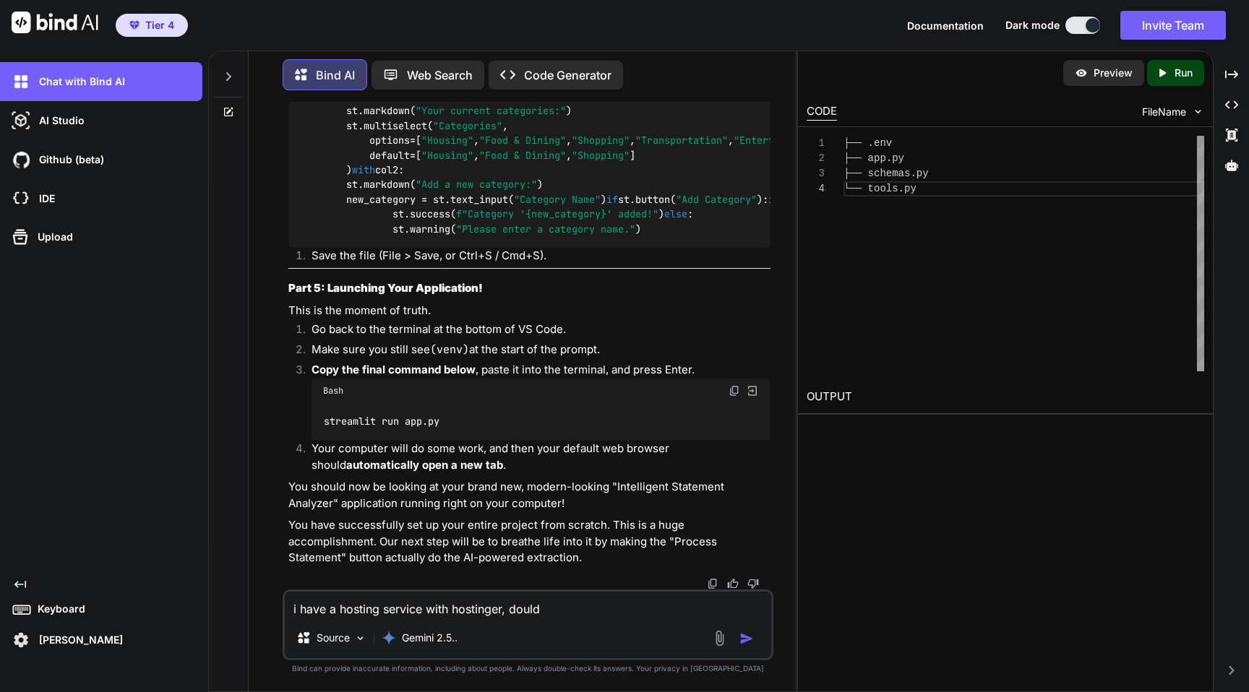
type textarea "i have a hosting service with hostinger, dould y"
type textarea "x"
type textarea "i have a hosting service with hostinger, dould yo"
type textarea "x"
type textarea "i have a hosting service with hostinger, dould y"
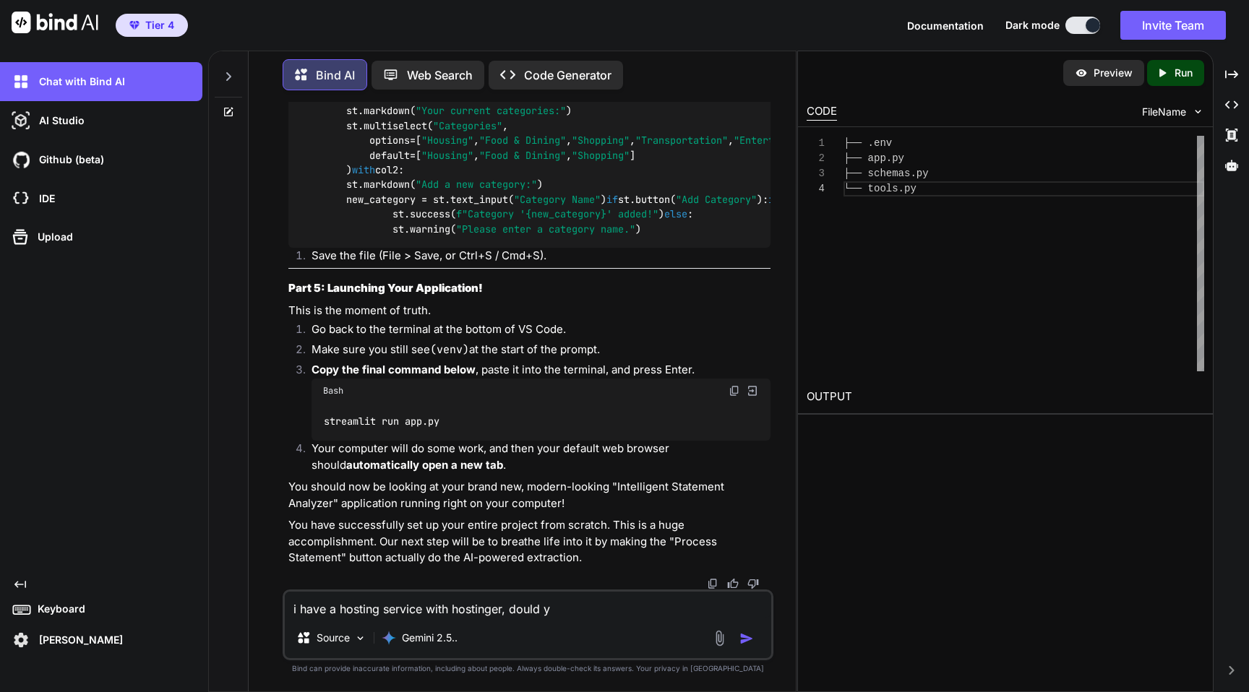
type textarea "x"
type textarea "i have a hosting service with hostinger, dould"
type textarea "x"
type textarea "i have a hosting service with hostinger, dould"
type textarea "x"
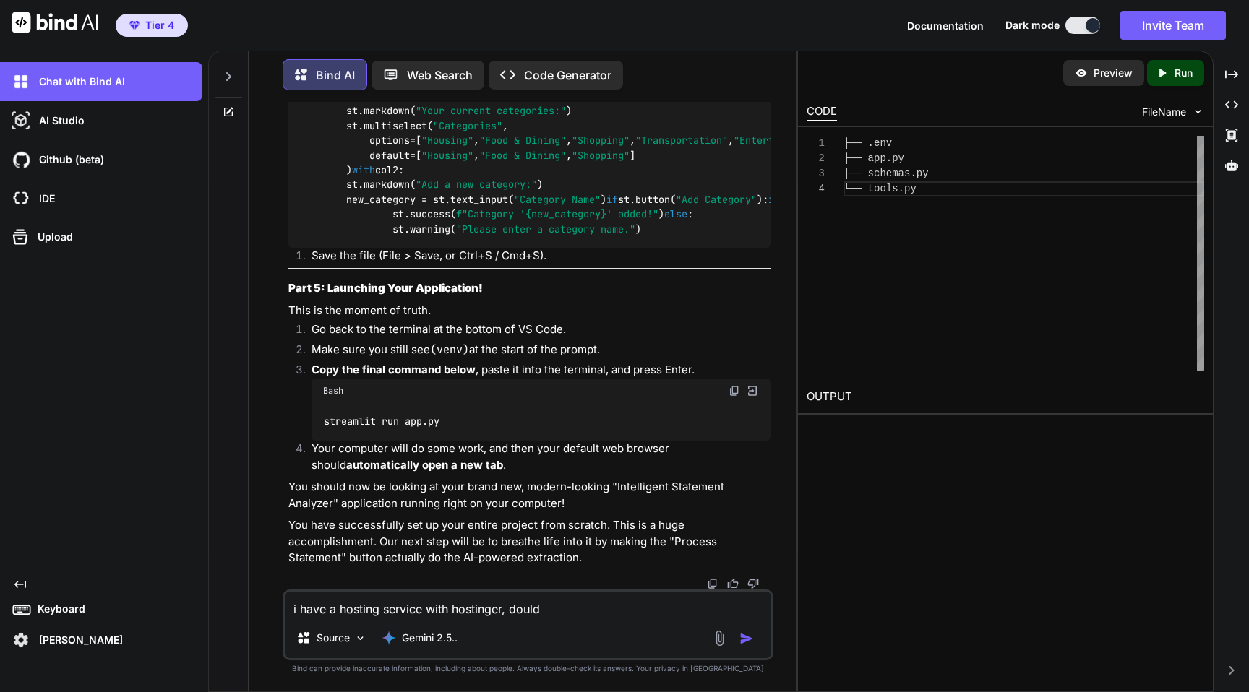
type textarea "i have a hosting service with hostinger, doul"
type textarea "x"
type textarea "i have a hosting service with hostinger, dou"
type textarea "x"
type textarea "i have a hosting service with hostinger, do"
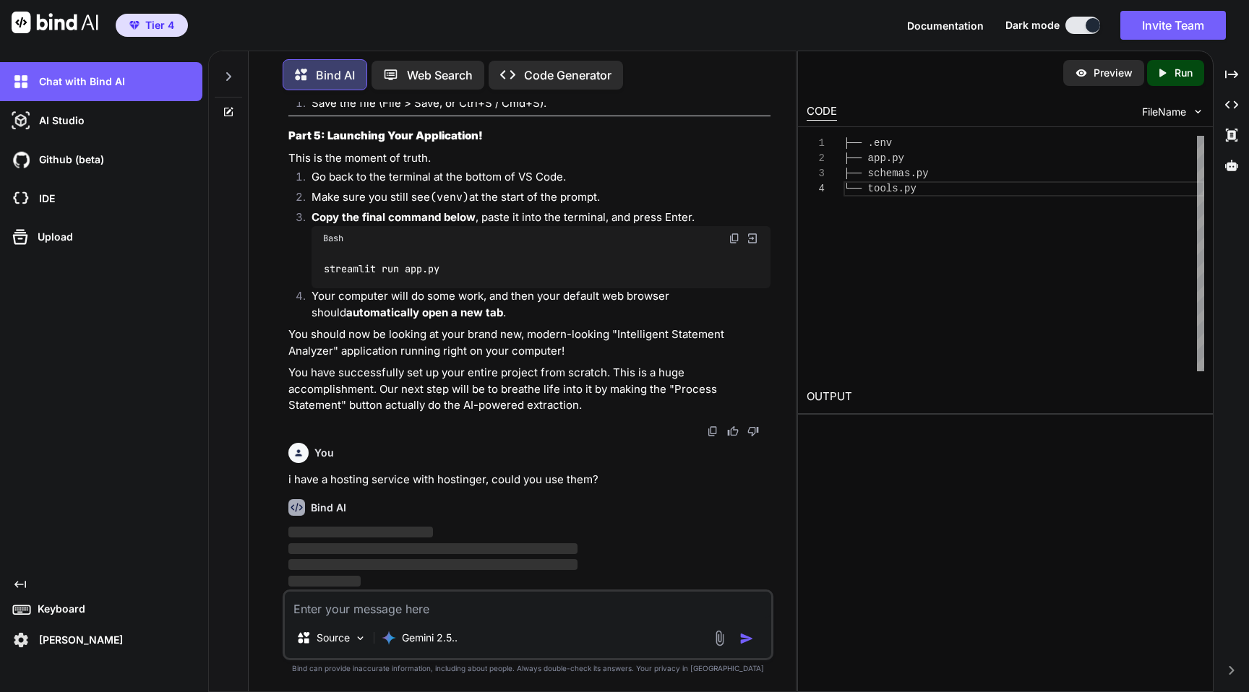
scroll to position [16136, 0]
